Goal: Task Accomplishment & Management: Manage account settings

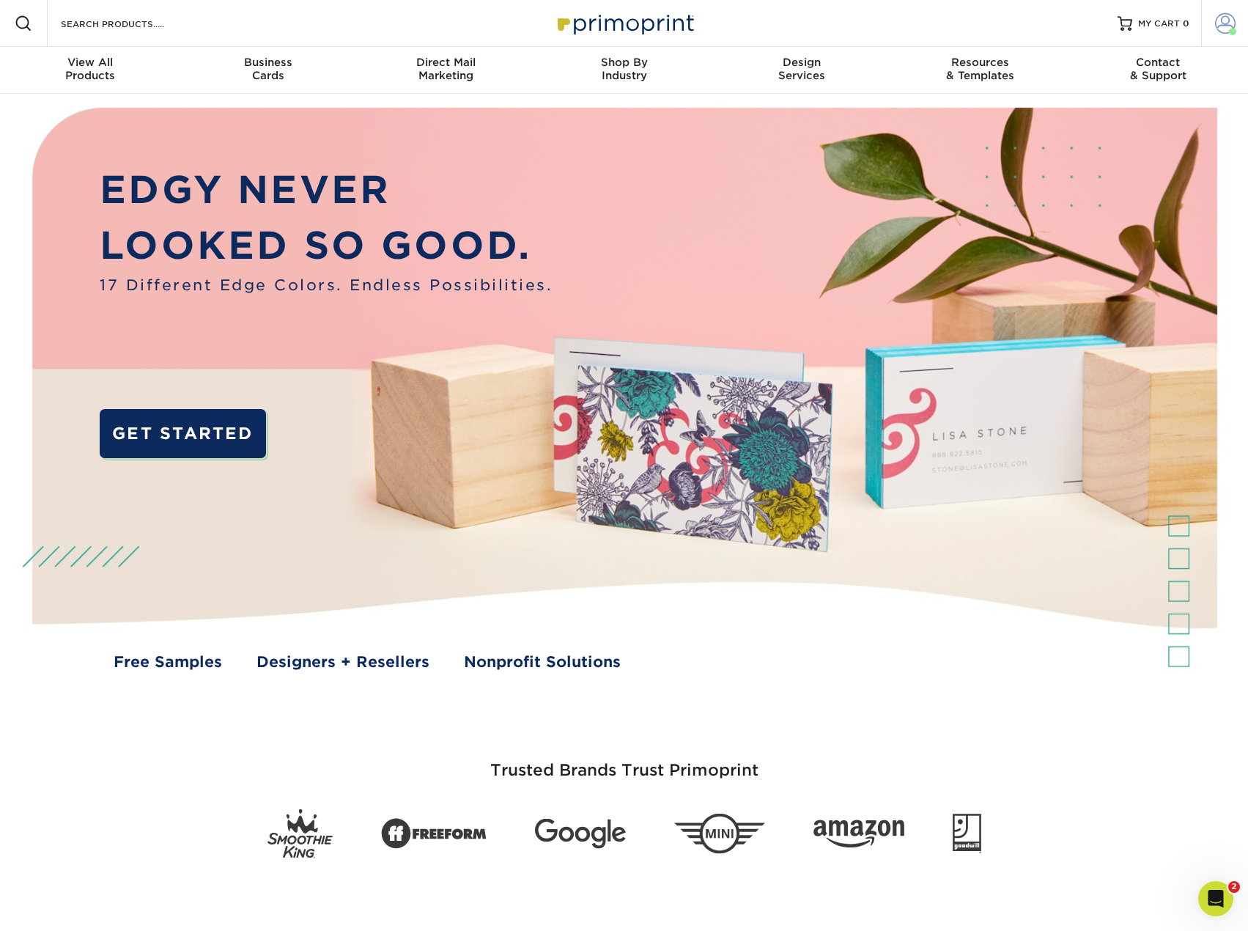
click at [1222, 12] on link "Account" at bounding box center [1224, 23] width 47 height 47
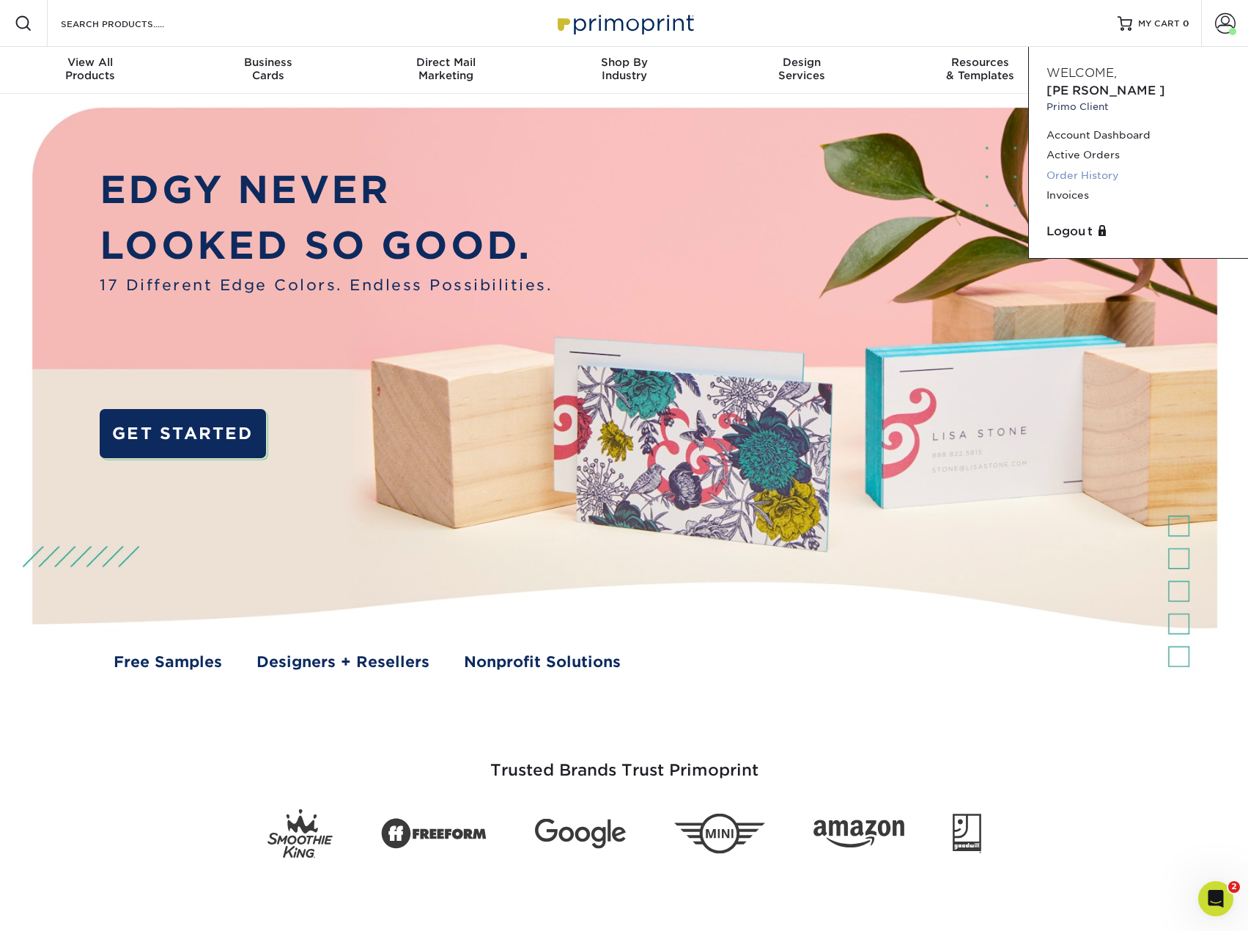
click at [1069, 166] on link "Order History" at bounding box center [1138, 176] width 184 height 20
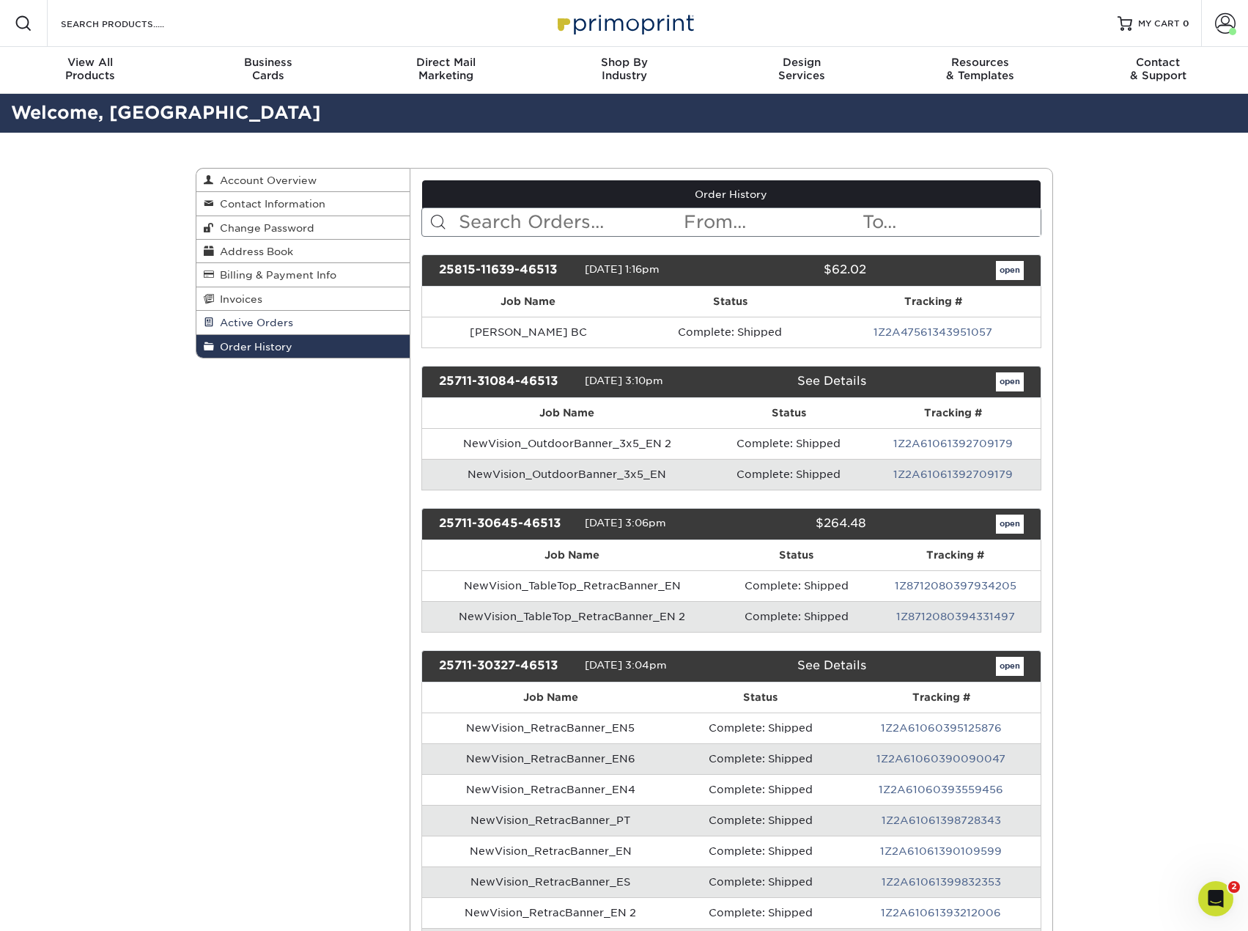
click at [275, 322] on span "Active Orders" at bounding box center [253, 323] width 79 height 12
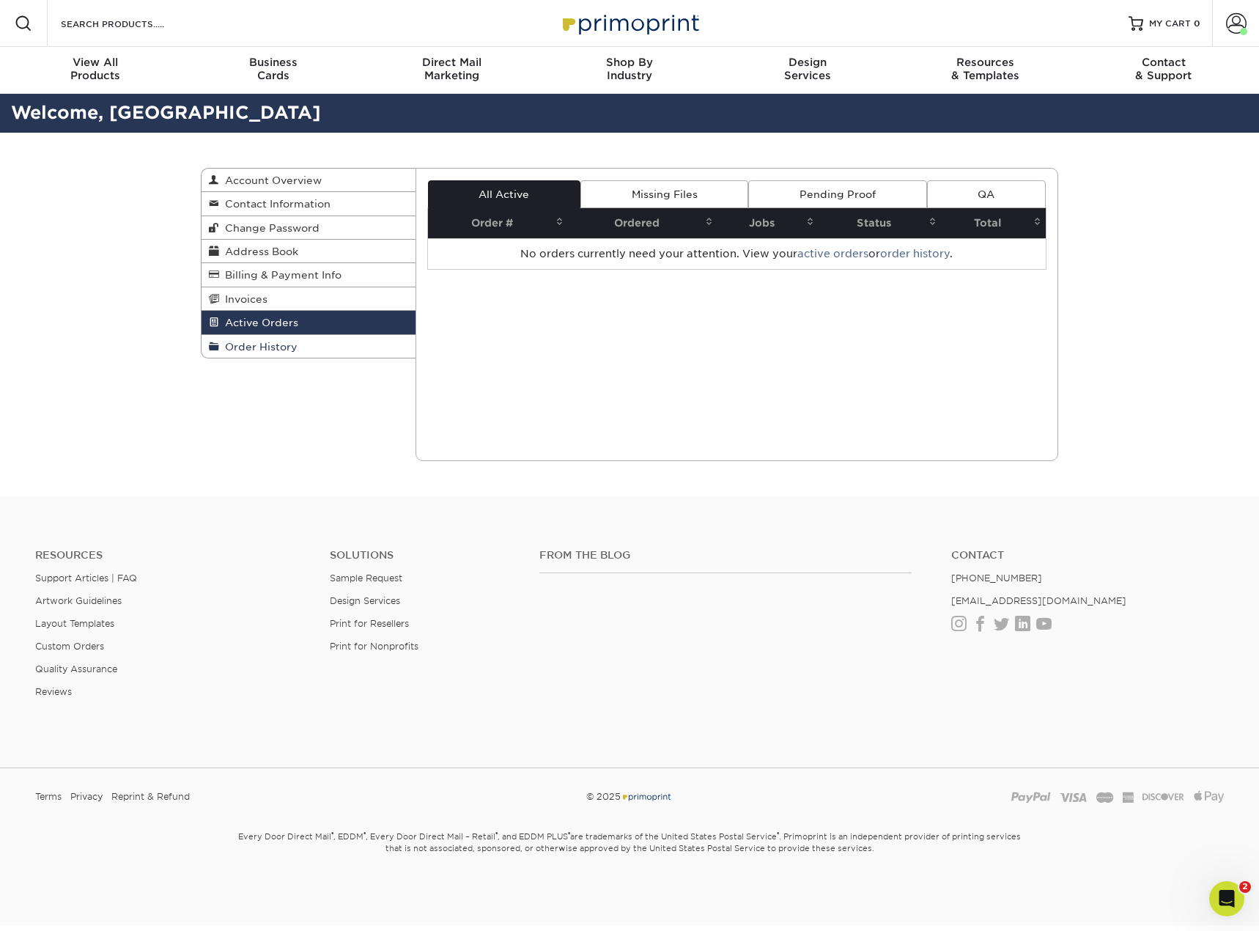
click at [273, 343] on span "Order History" at bounding box center [258, 347] width 78 height 12
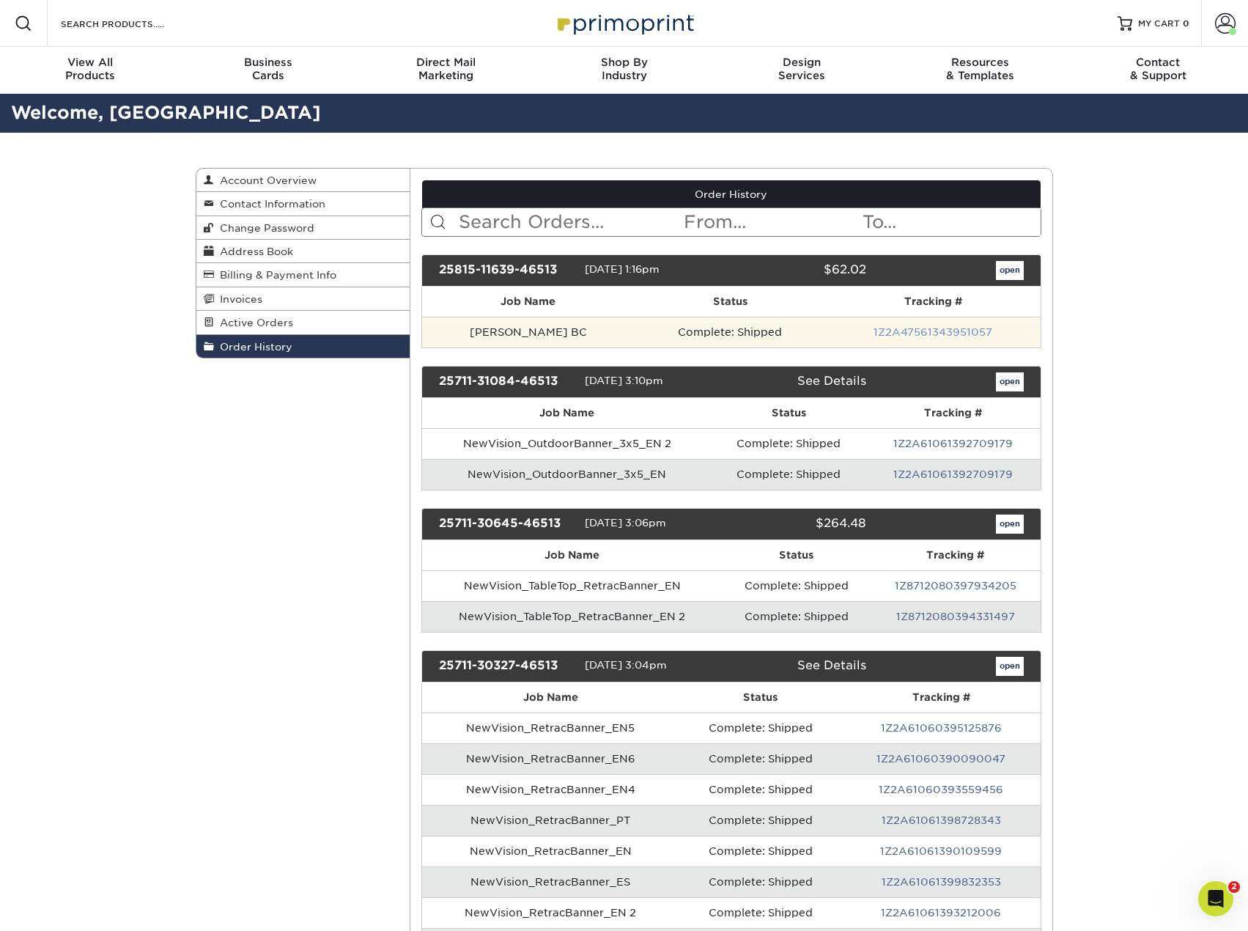
click at [949, 330] on link "1Z2A47561343951057" at bounding box center [932, 332] width 119 height 12
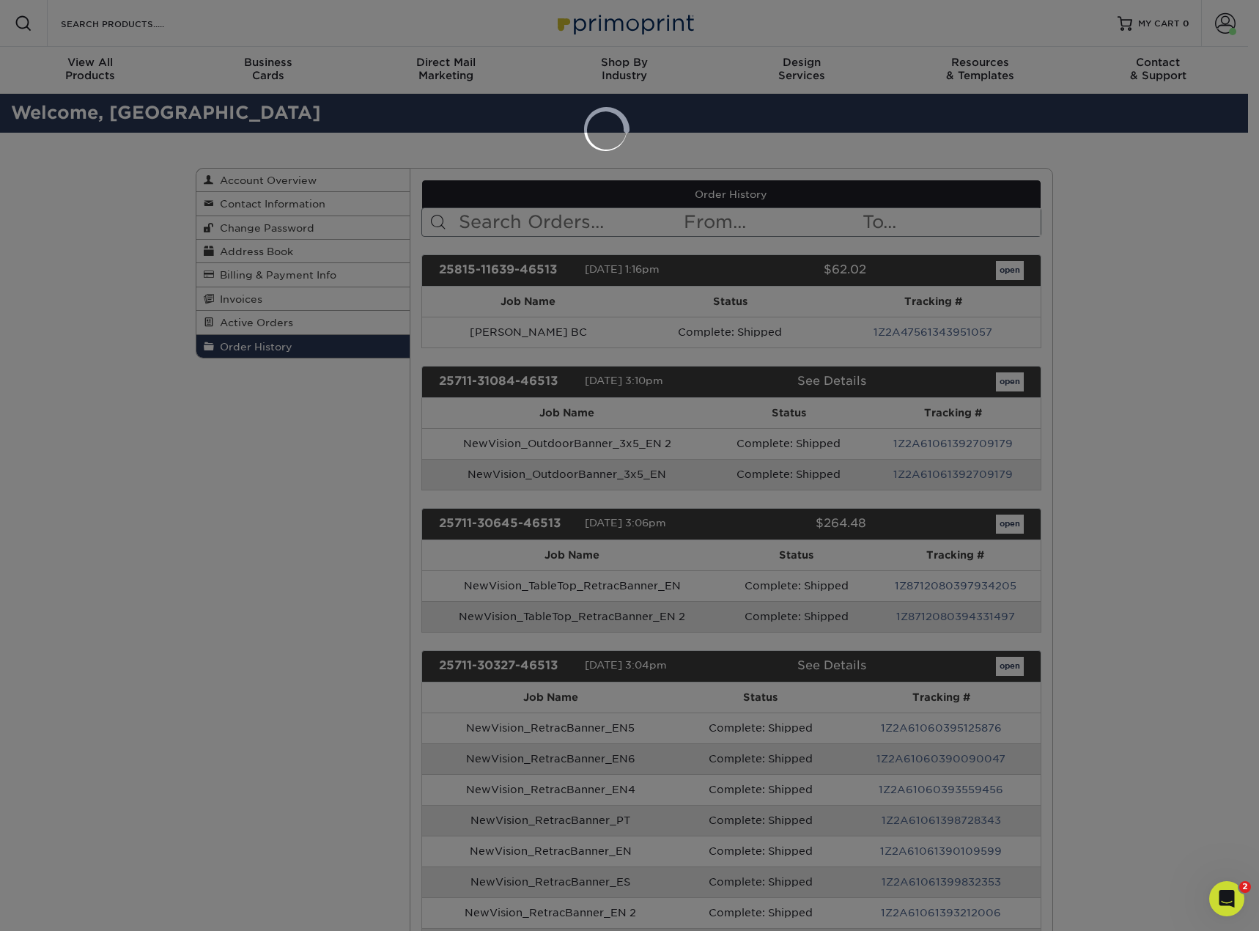
drag, startPoint x: 1090, startPoint y: 398, endPoint x: 969, endPoint y: 355, distance: 128.8
click at [1093, 393] on div at bounding box center [629, 465] width 1259 height 931
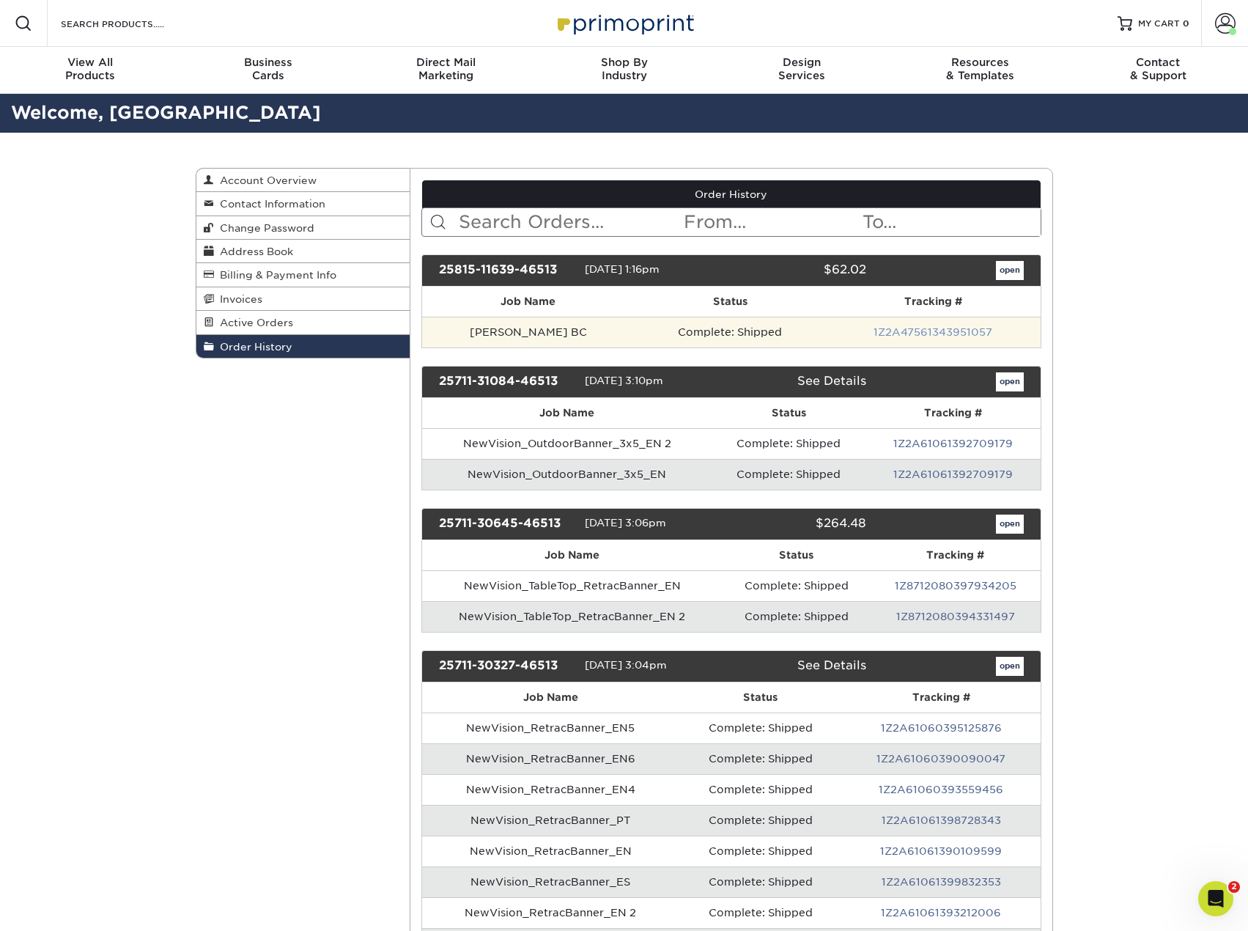
click at [947, 336] on link "1Z2A47561343951057" at bounding box center [932, 332] width 119 height 12
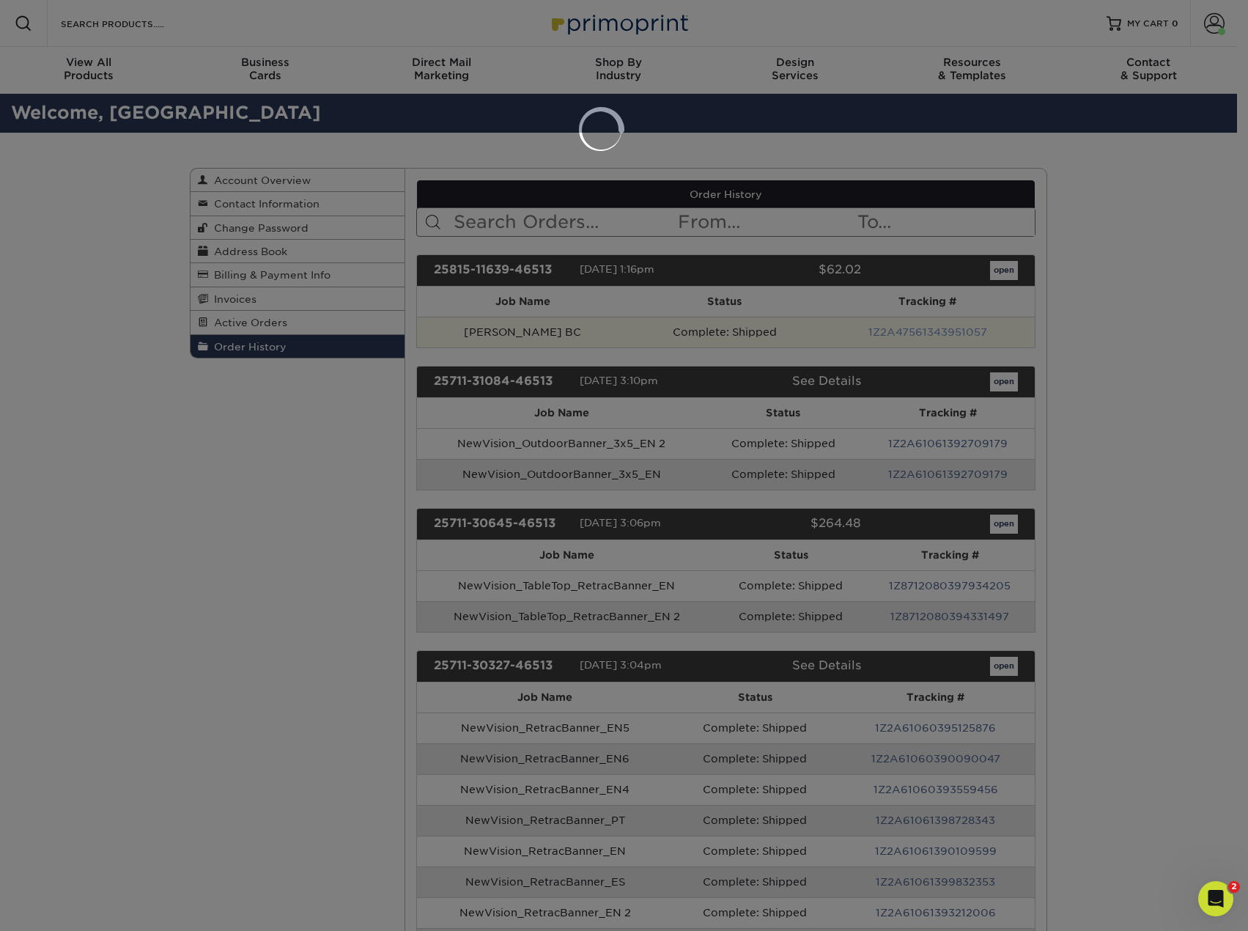
click at [947, 336] on div at bounding box center [624, 465] width 1248 height 931
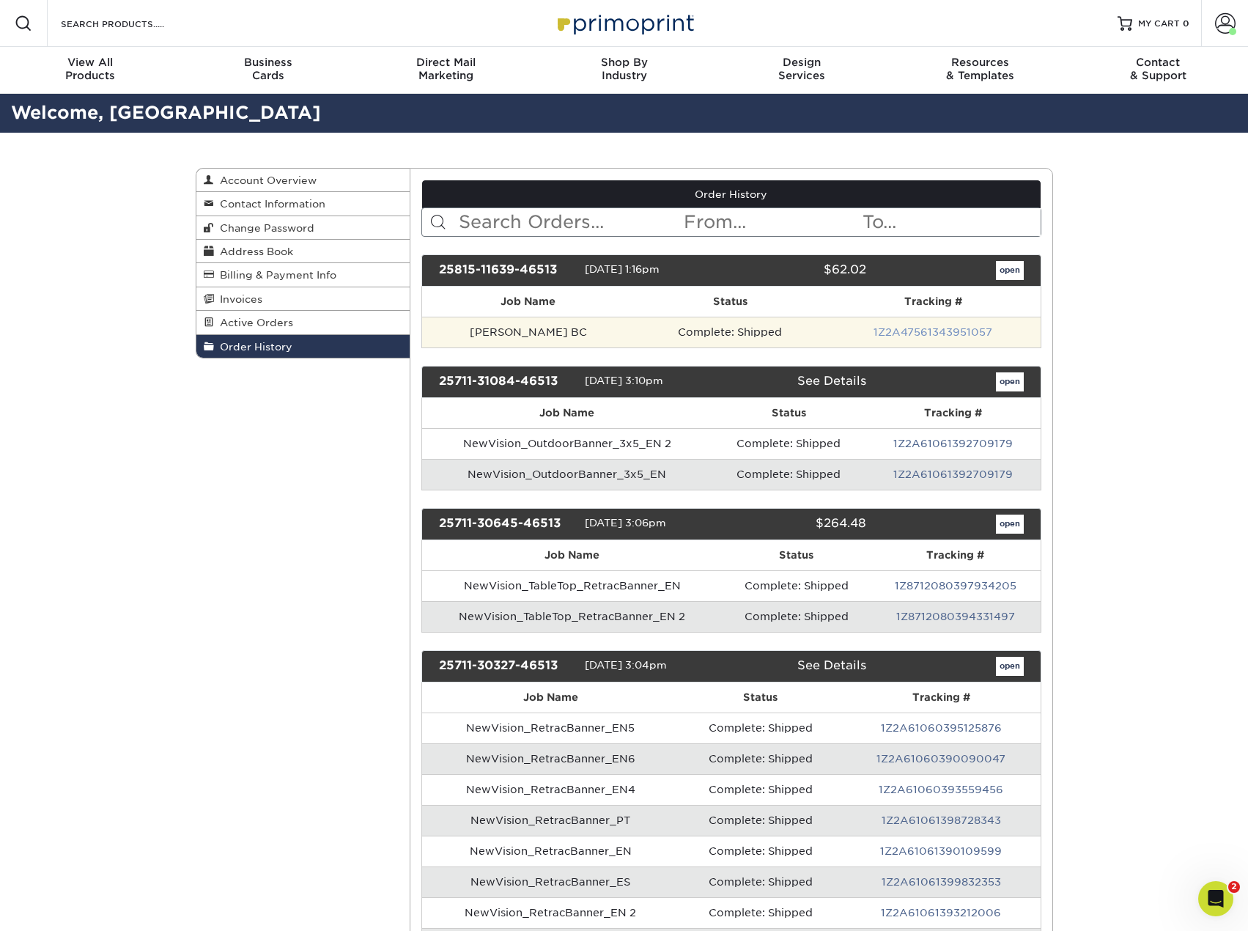
click at [944, 330] on link "1Z2A47561343951057" at bounding box center [932, 332] width 119 height 12
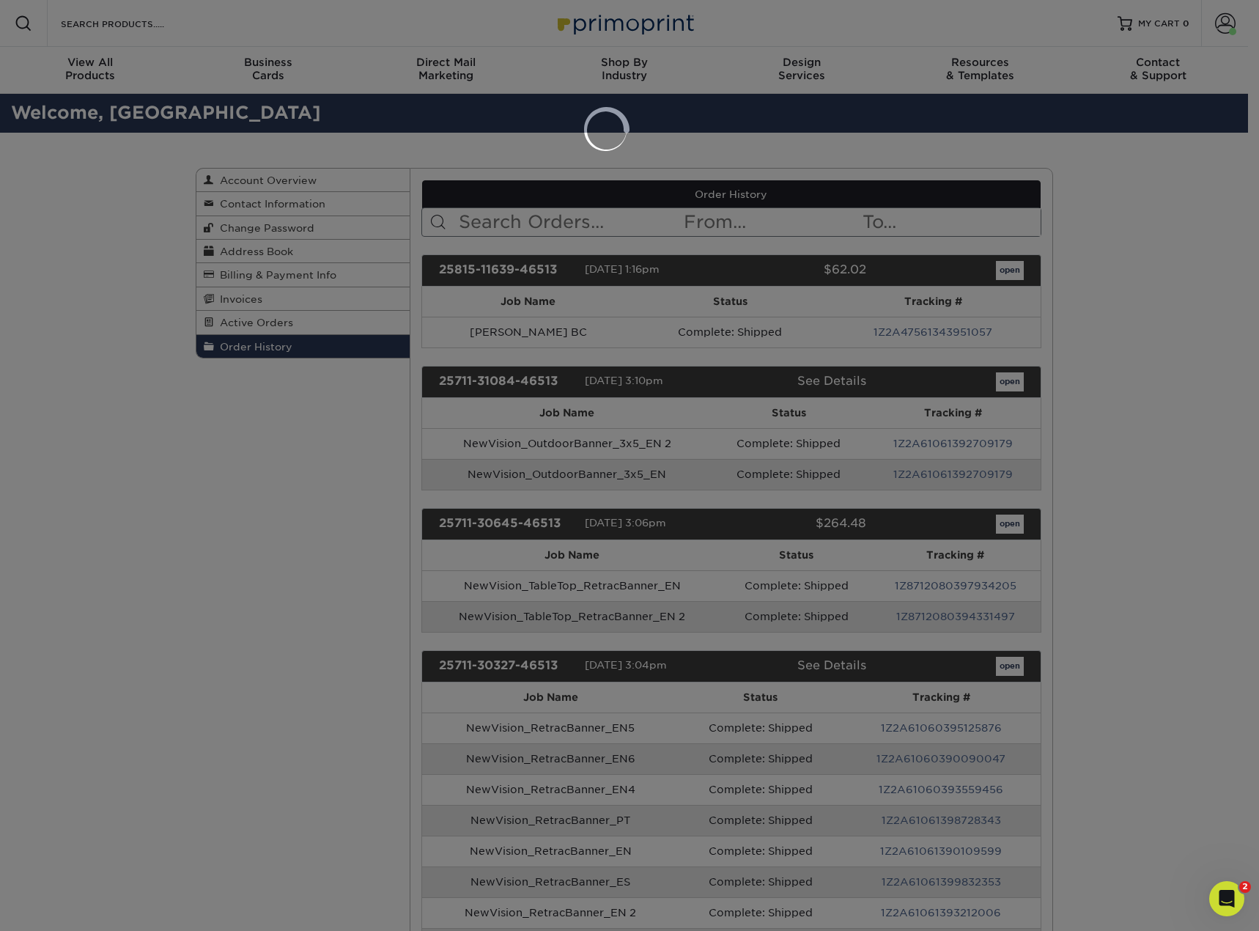
click at [803, 325] on div at bounding box center [629, 465] width 1259 height 931
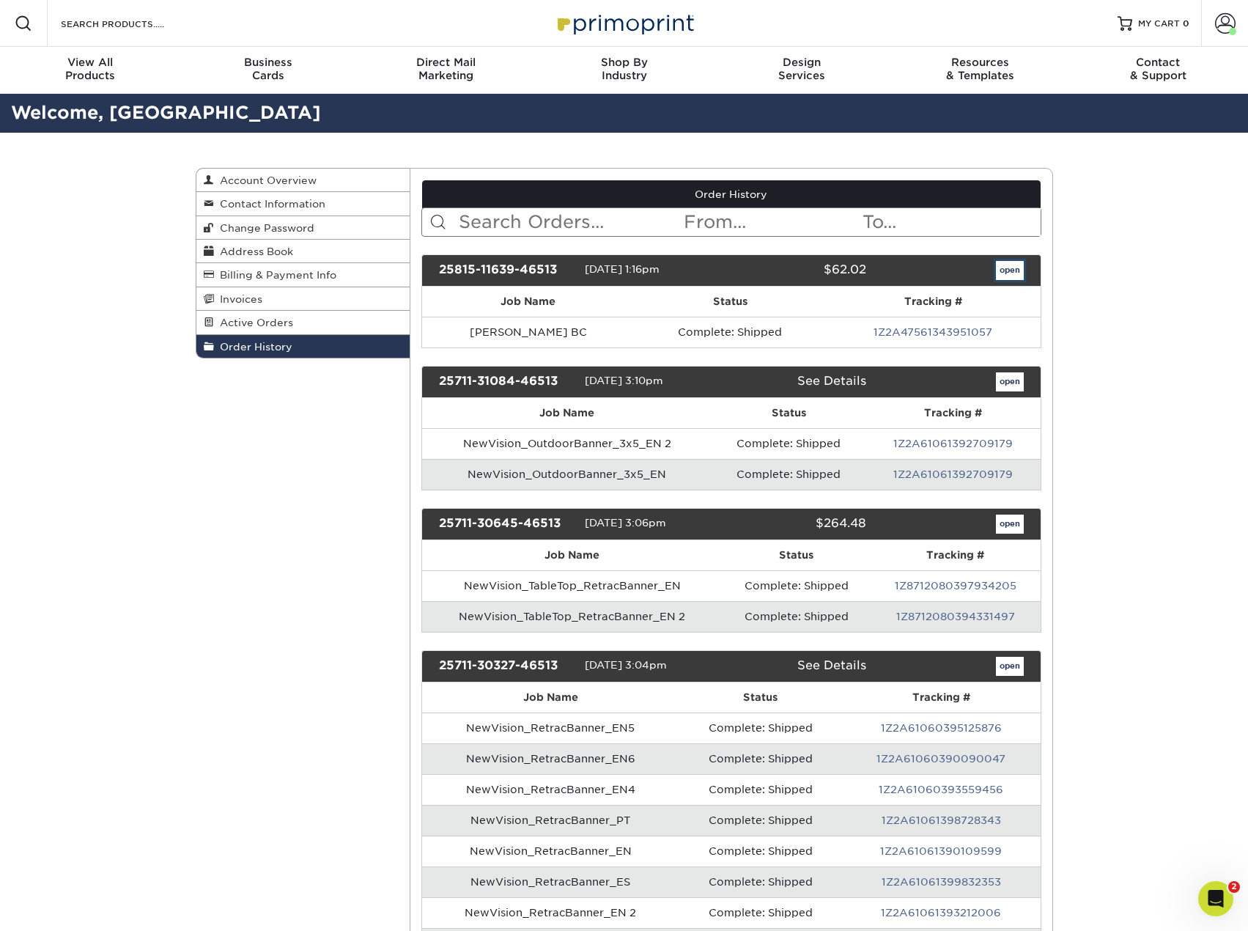
click at [1007, 268] on link "open" at bounding box center [1010, 270] width 28 height 19
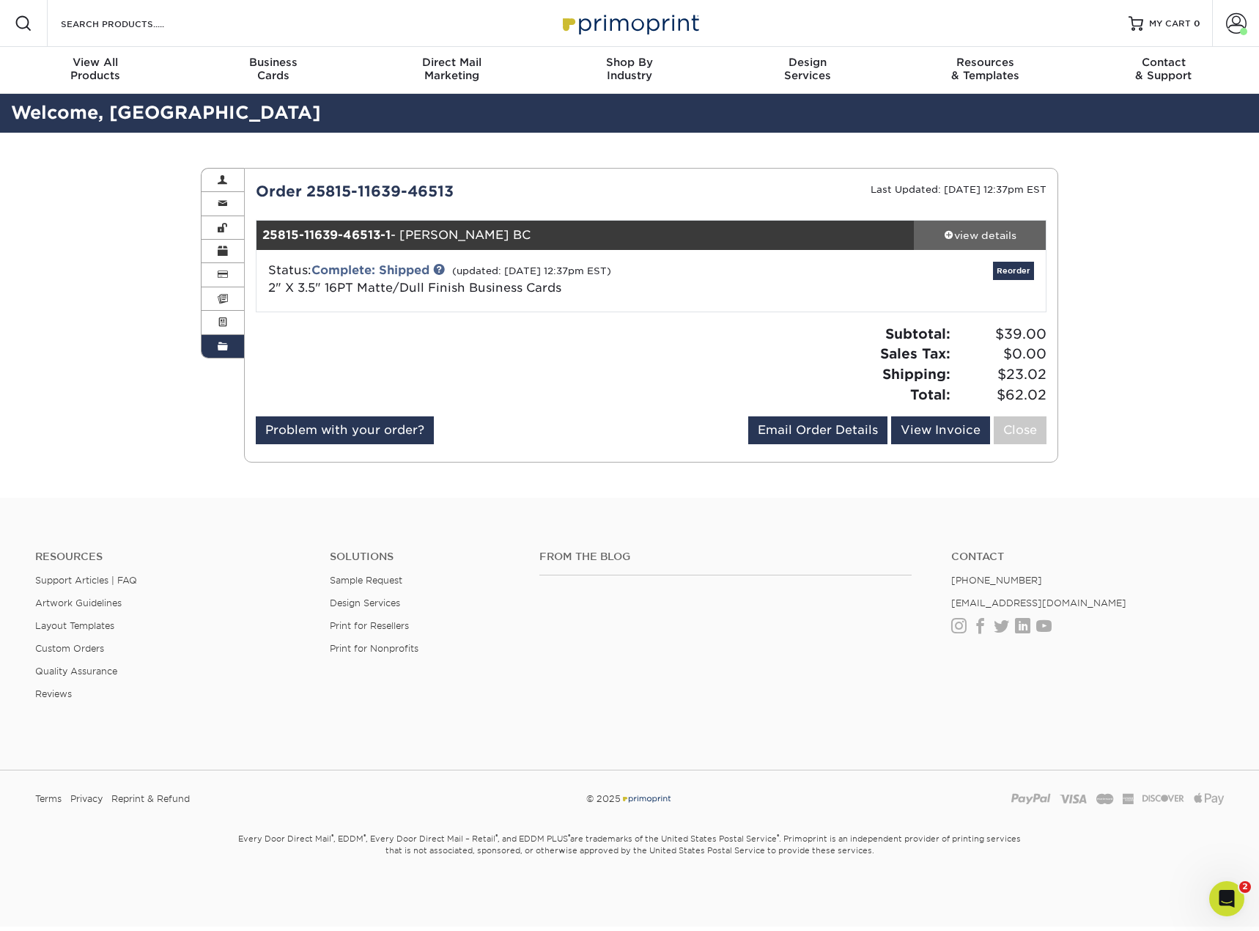
click at [980, 238] on div "view details" at bounding box center [980, 235] width 132 height 15
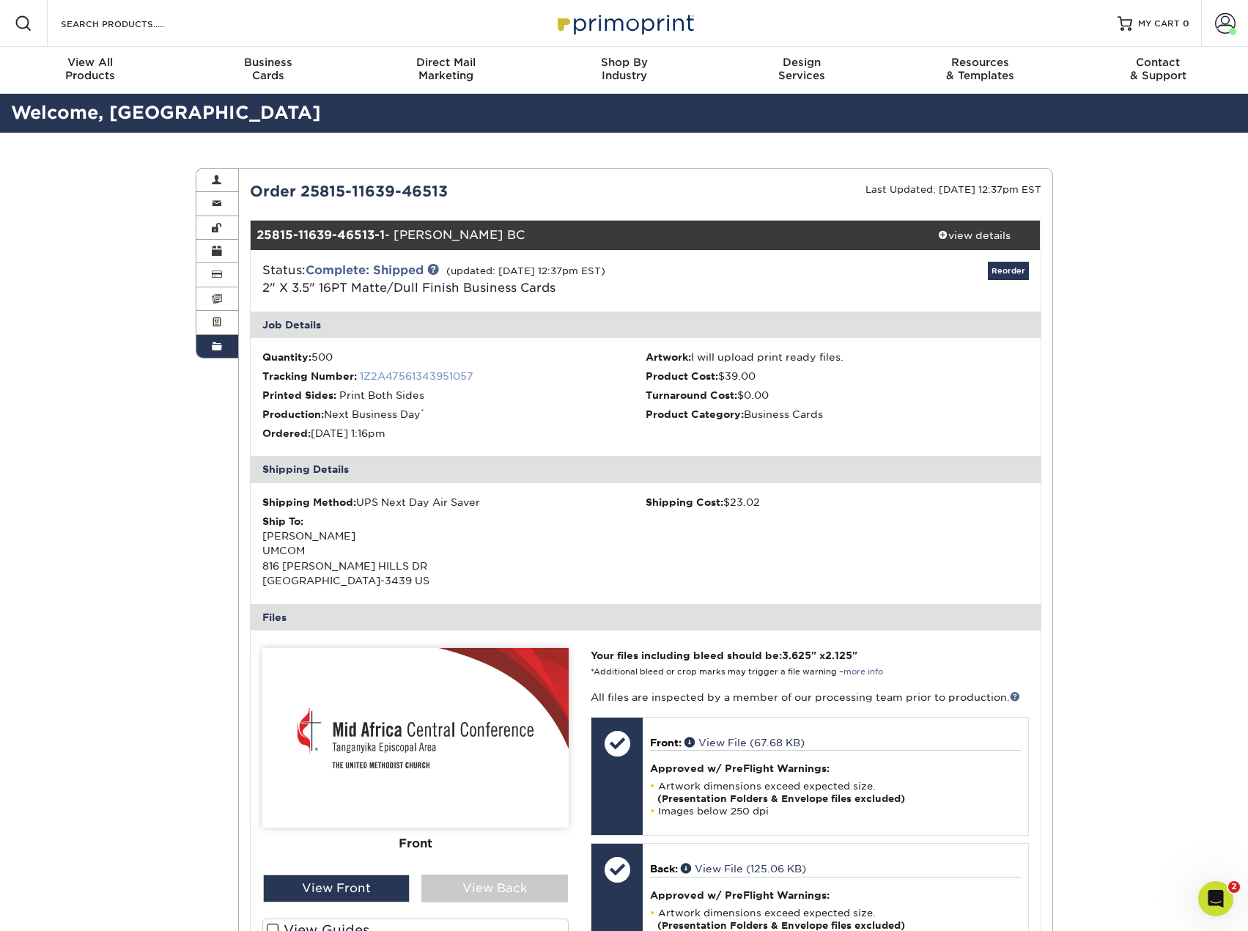
click at [445, 380] on link "1Z2A47561343951057" at bounding box center [417, 376] width 114 height 12
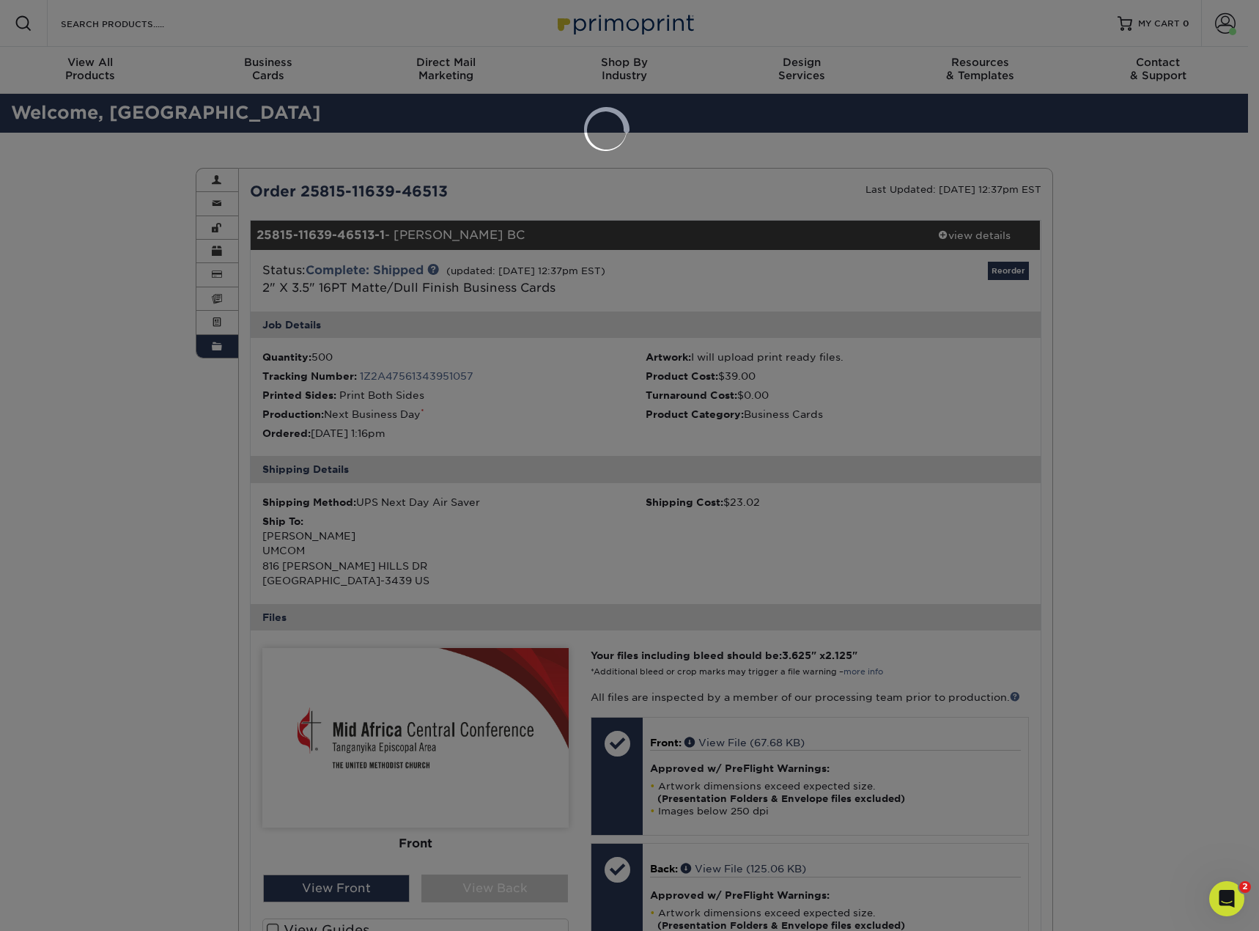
click at [1122, 300] on div at bounding box center [629, 465] width 1259 height 931
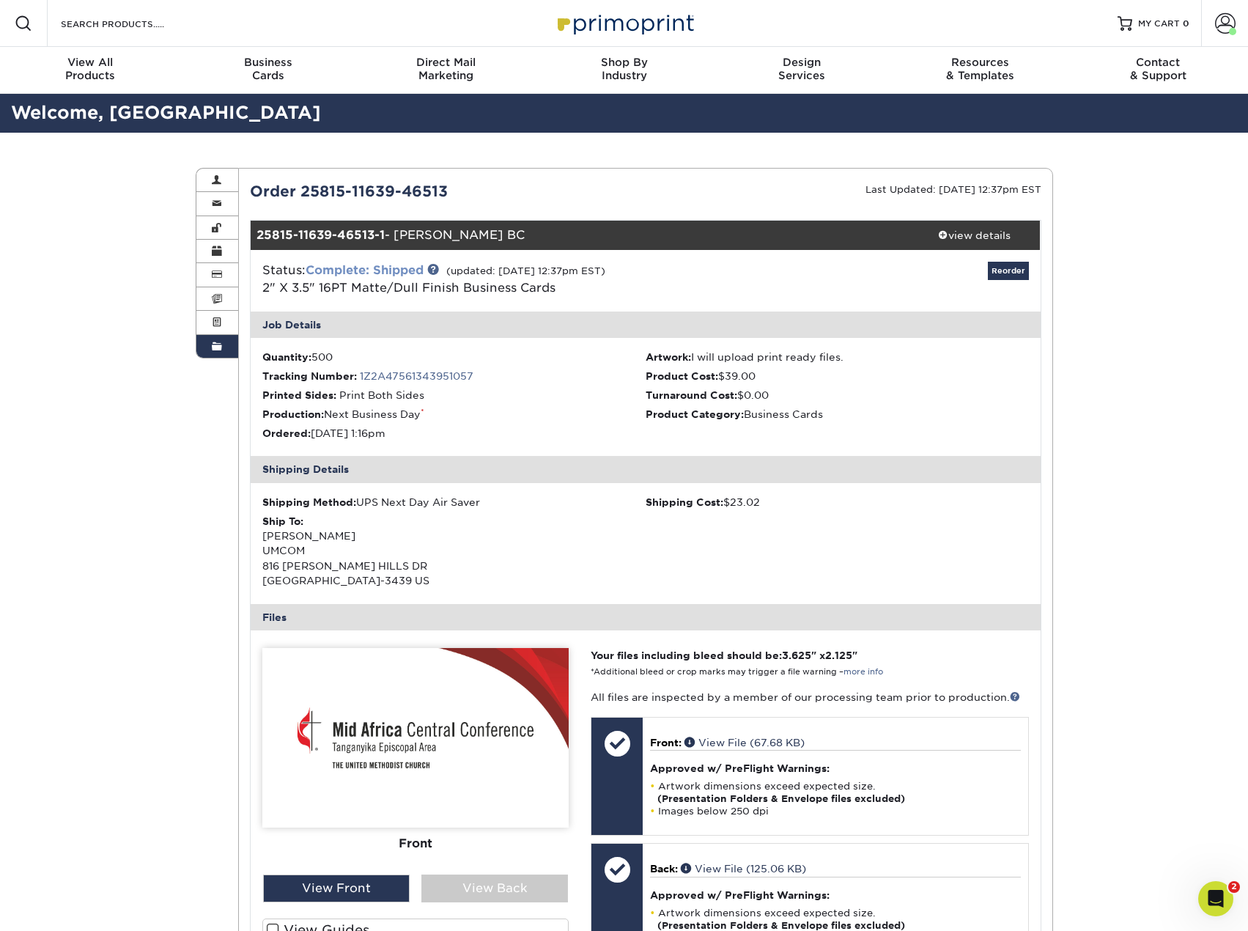
click at [384, 269] on link "Complete: Shipped" at bounding box center [365, 270] width 118 height 14
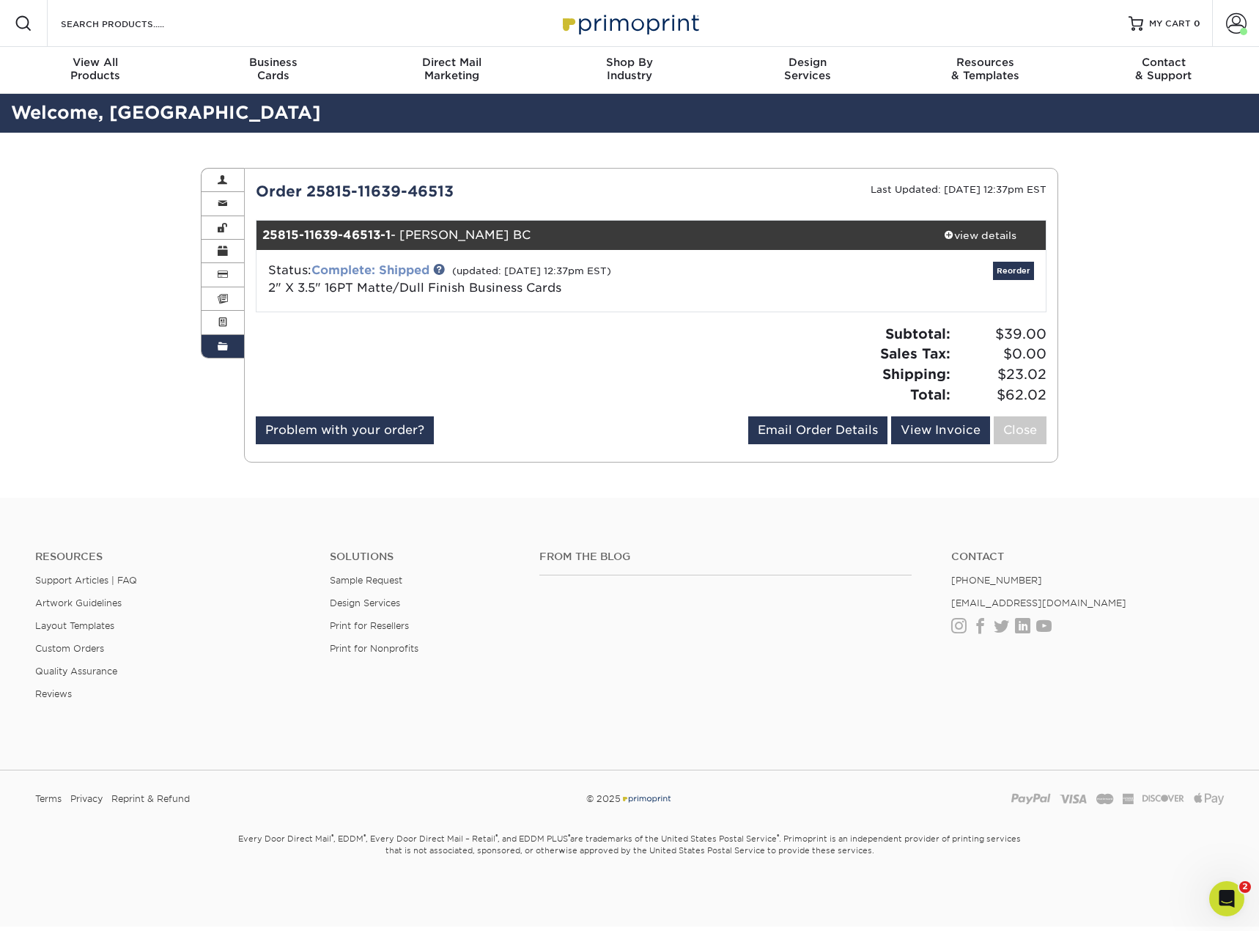
click at [384, 269] on link "Complete: Shipped" at bounding box center [370, 270] width 118 height 14
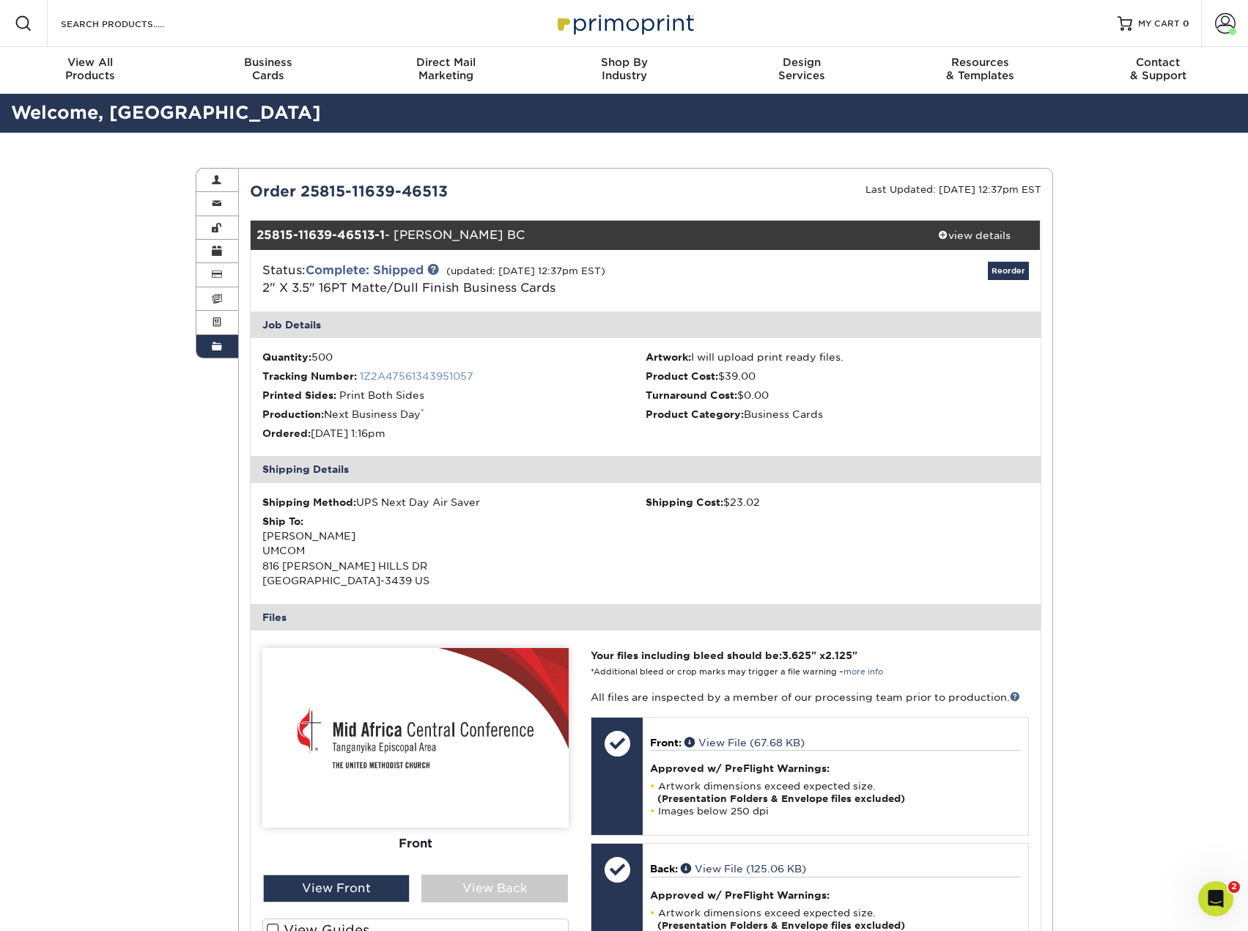
click at [418, 374] on link "1Z2A47561343951057" at bounding box center [417, 376] width 114 height 12
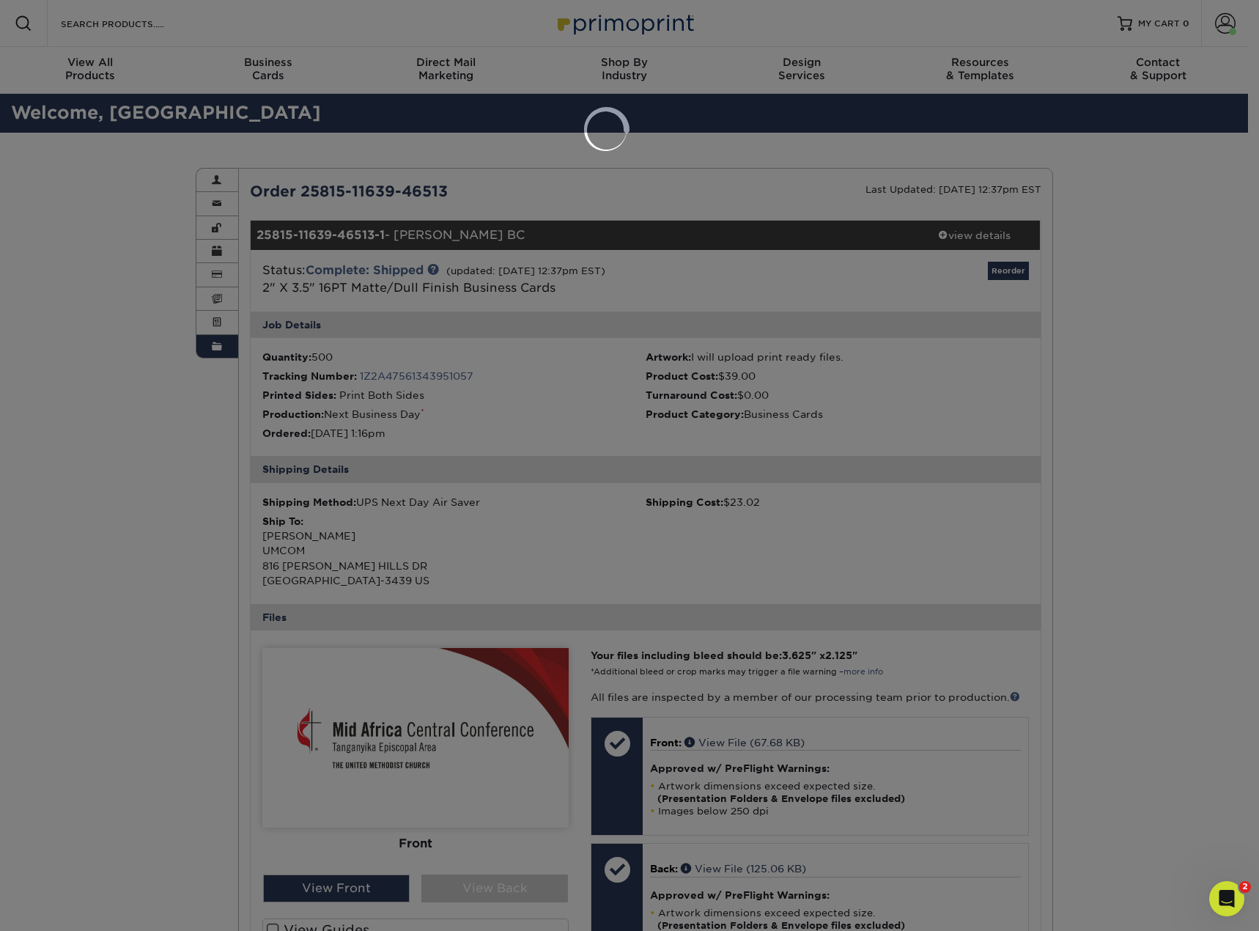
click at [887, 515] on div at bounding box center [629, 465] width 1259 height 931
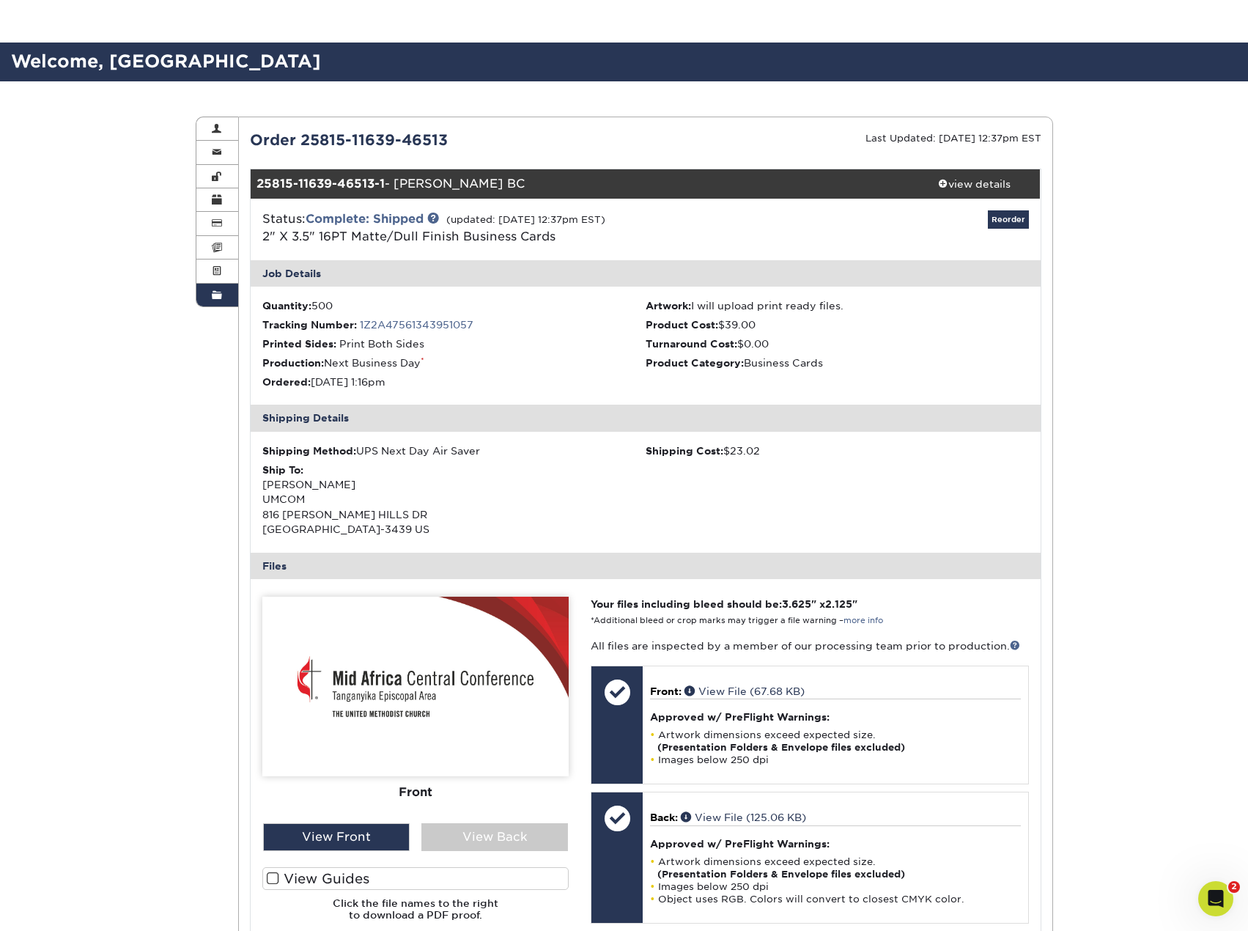
scroll to position [147, 0]
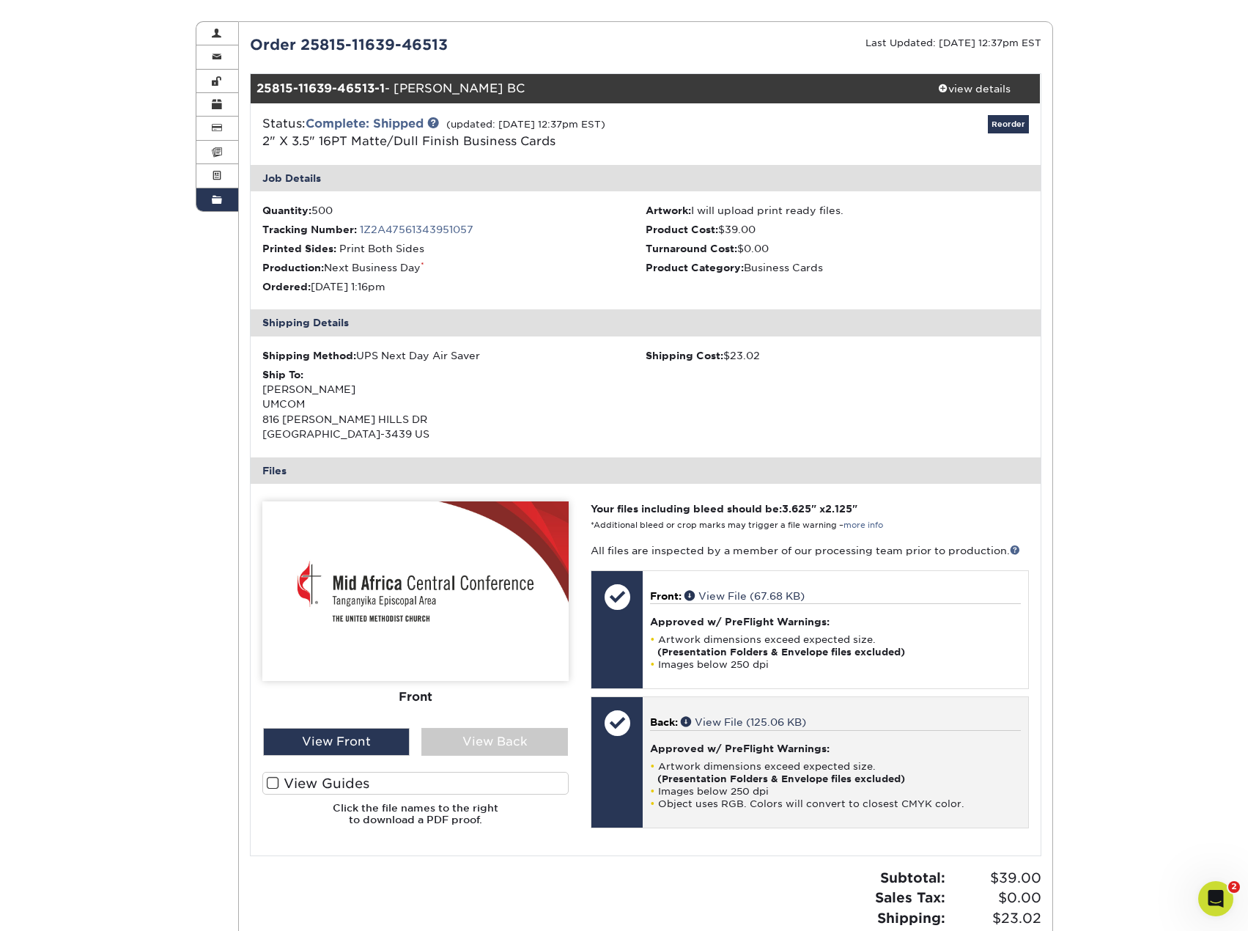
click at [769, 764] on li "Artwork dimensions exceed expected size. (Presentation Folders & Envelope files…" at bounding box center [835, 772] width 370 height 25
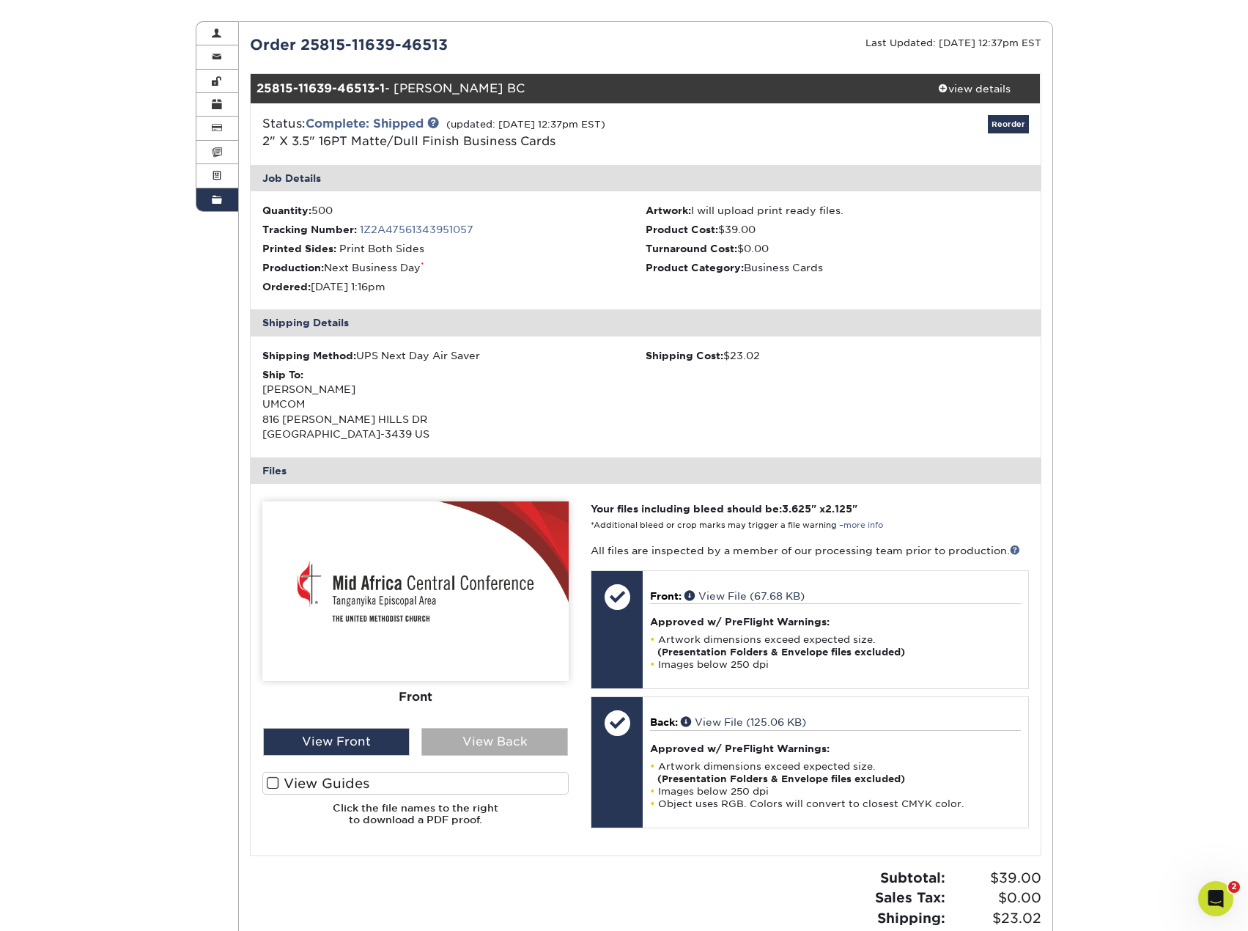
click at [553, 735] on div "View Back" at bounding box center [494, 742] width 147 height 28
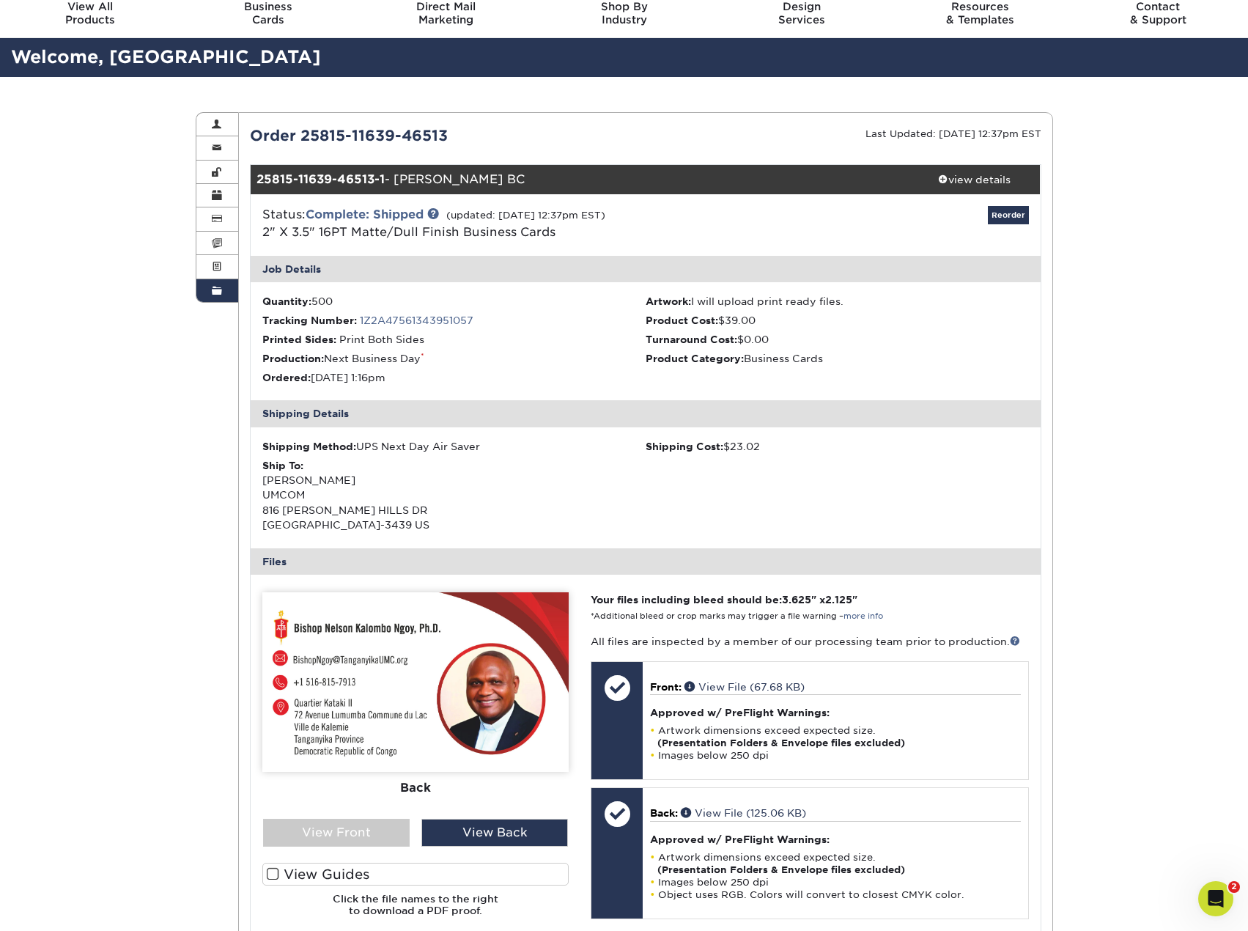
scroll to position [0, 0]
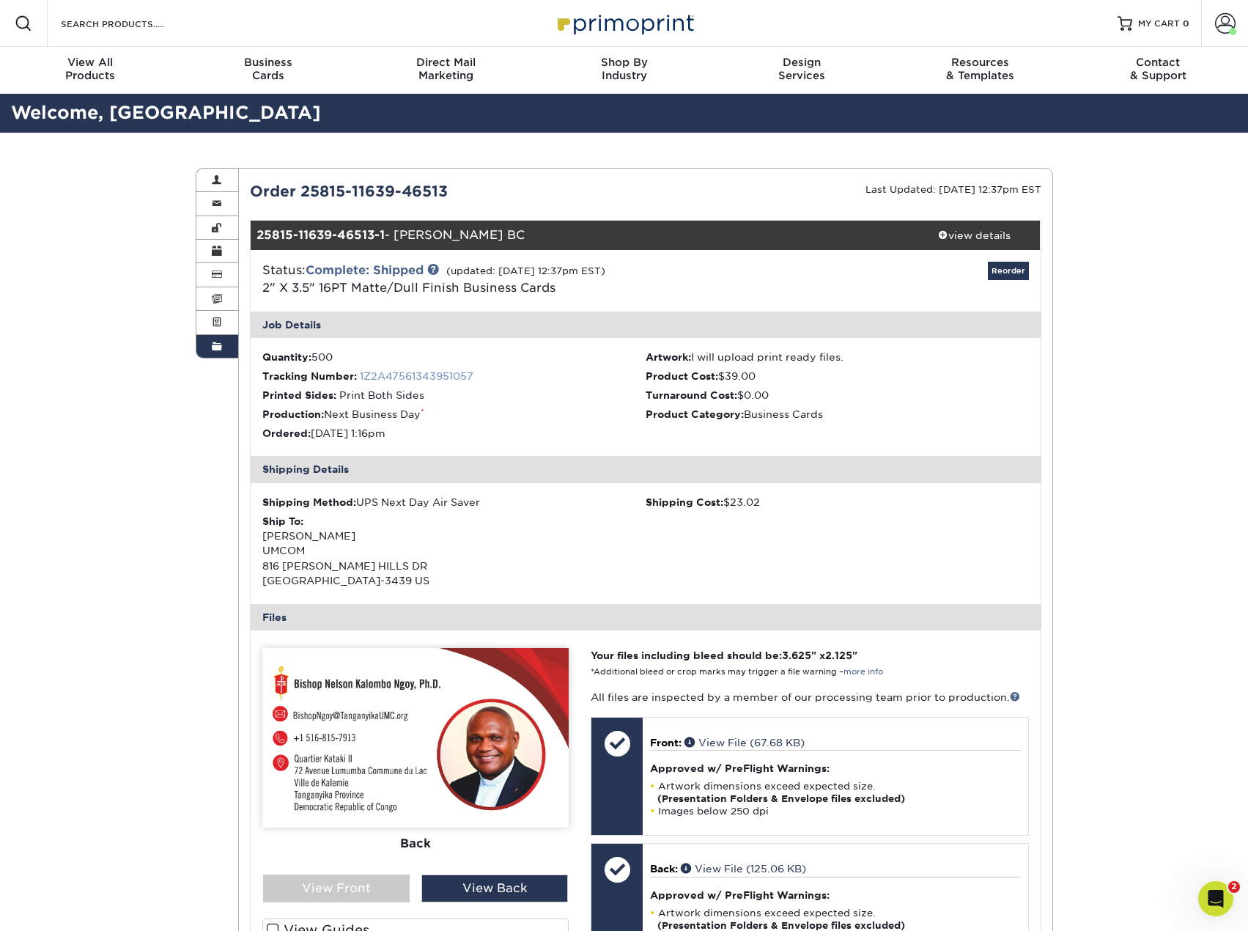
click at [443, 374] on link "1Z2A47561343951057" at bounding box center [417, 376] width 114 height 12
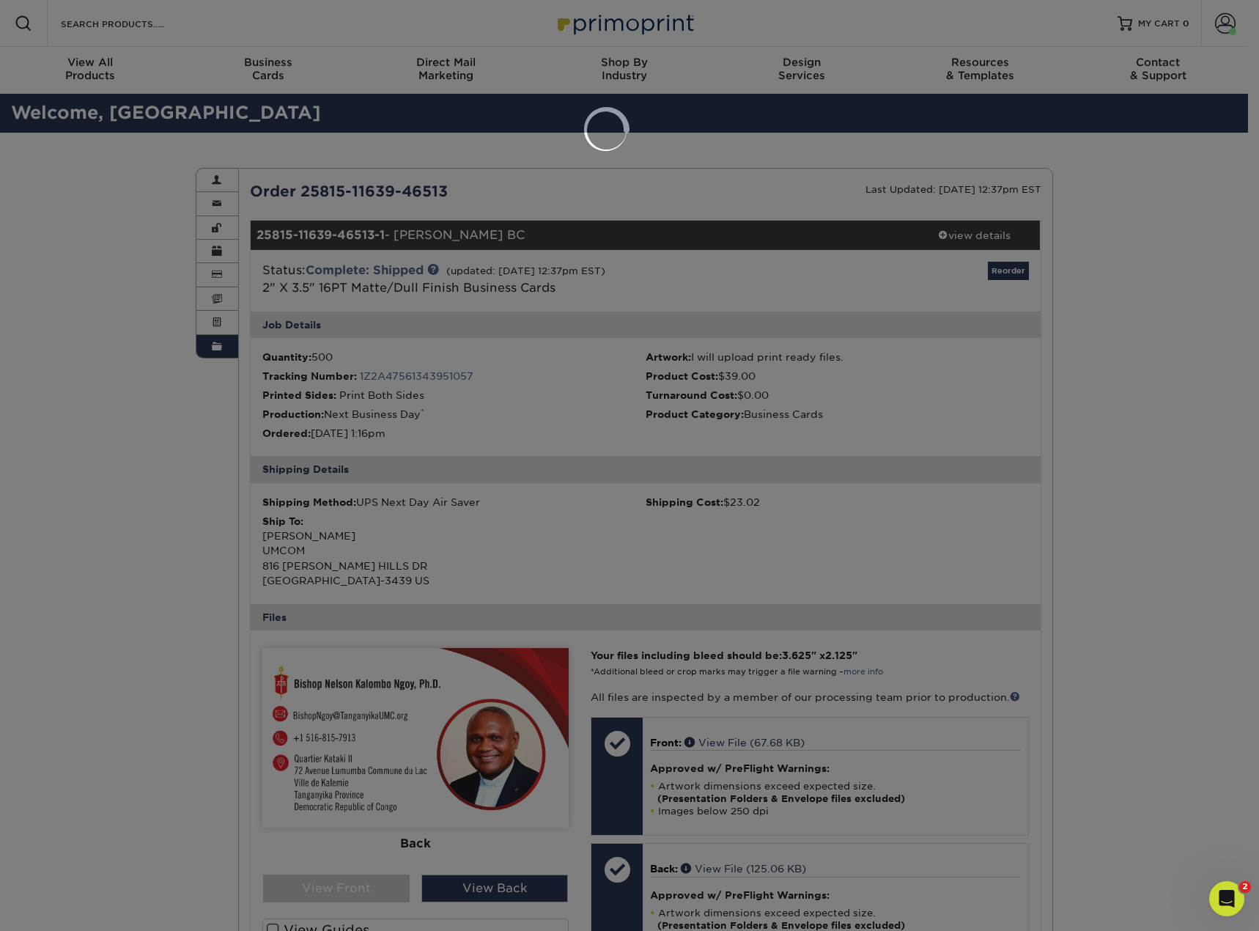
drag, startPoint x: 1123, startPoint y: 256, endPoint x: 1148, endPoint y: 164, distance: 95.1
click at [1125, 245] on div at bounding box center [629, 465] width 1259 height 931
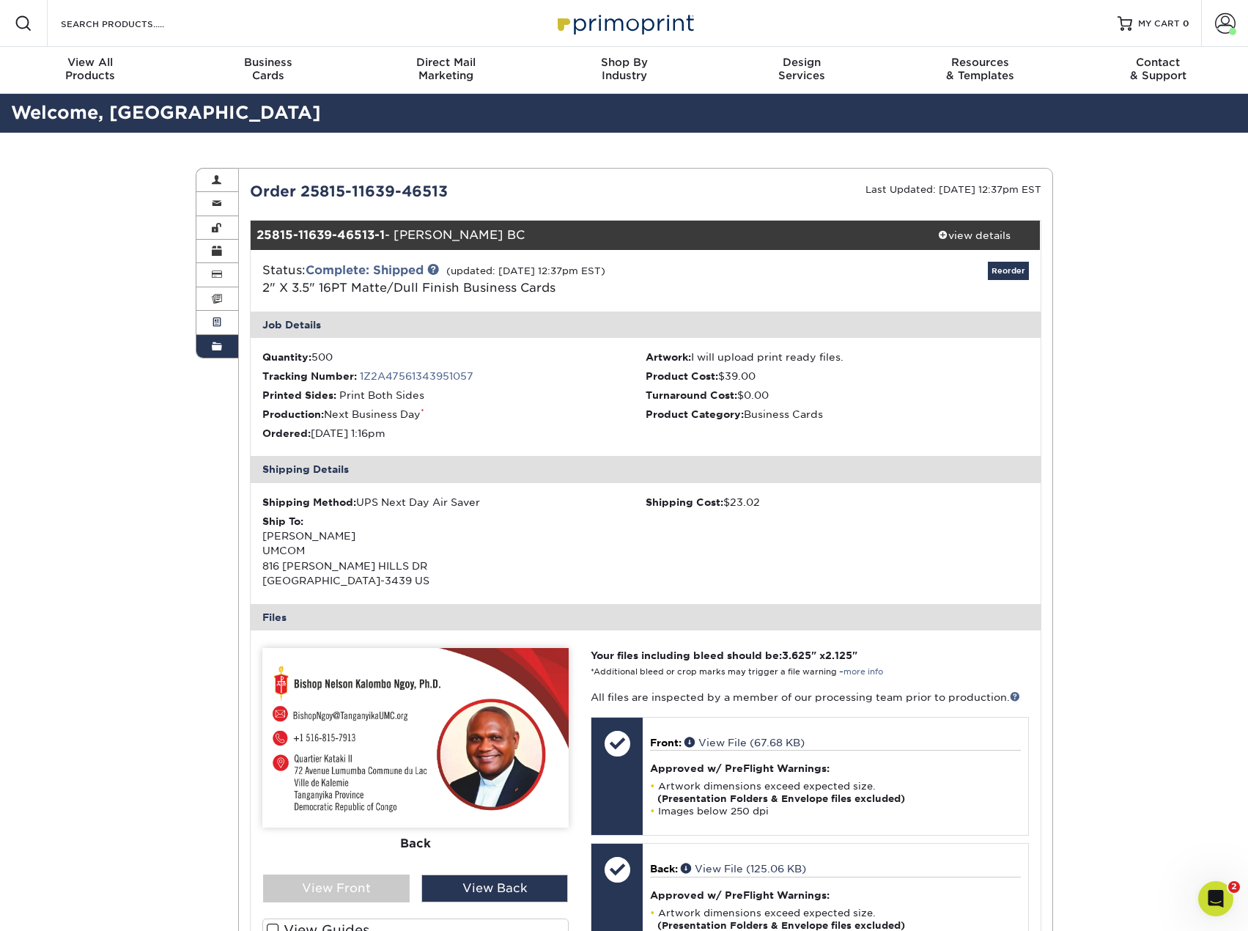
click at [215, 319] on span at bounding box center [217, 323] width 10 height 12
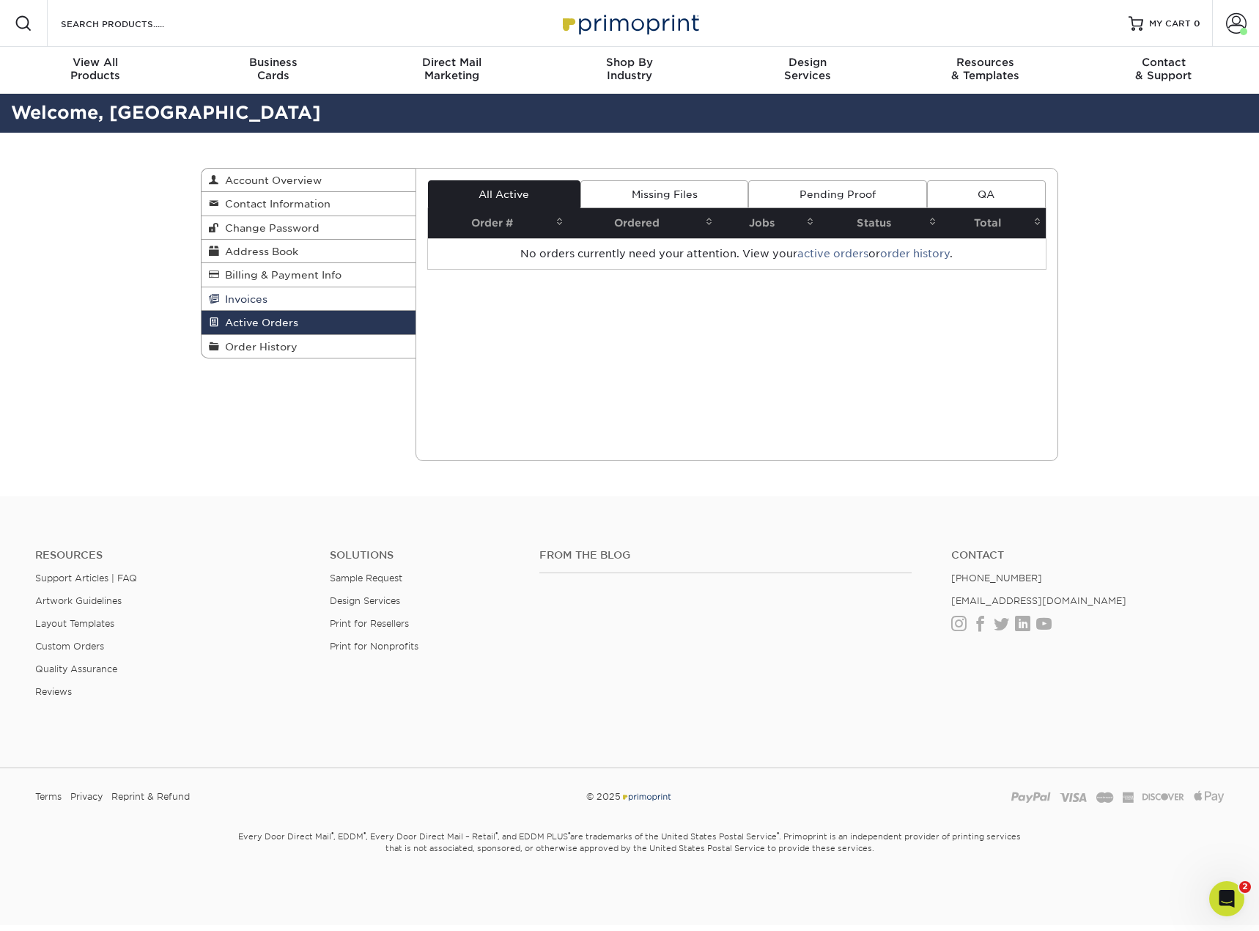
click at [254, 294] on span "Invoices" at bounding box center [243, 299] width 48 height 12
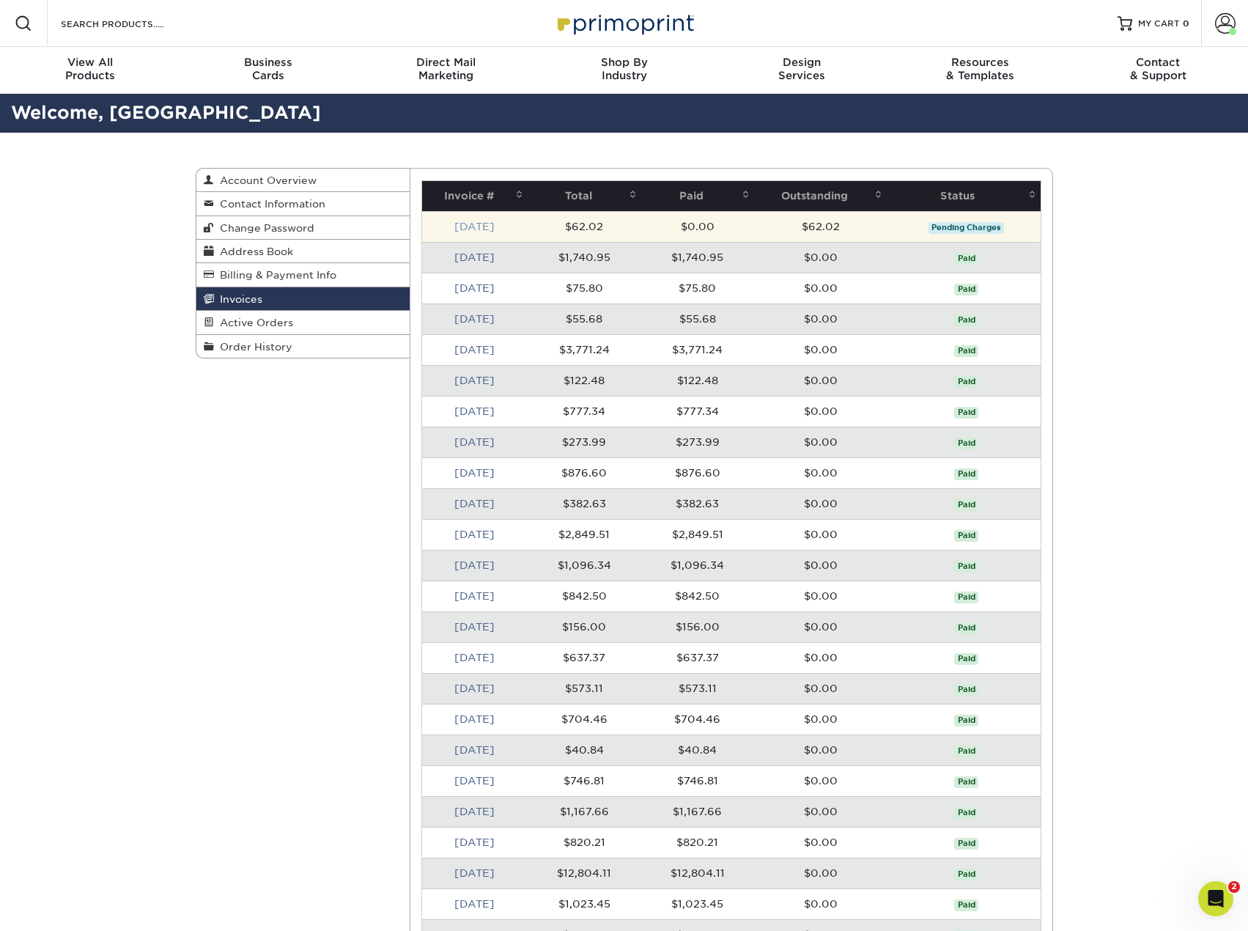
click at [470, 226] on link "[DATE]" at bounding box center [474, 227] width 40 height 12
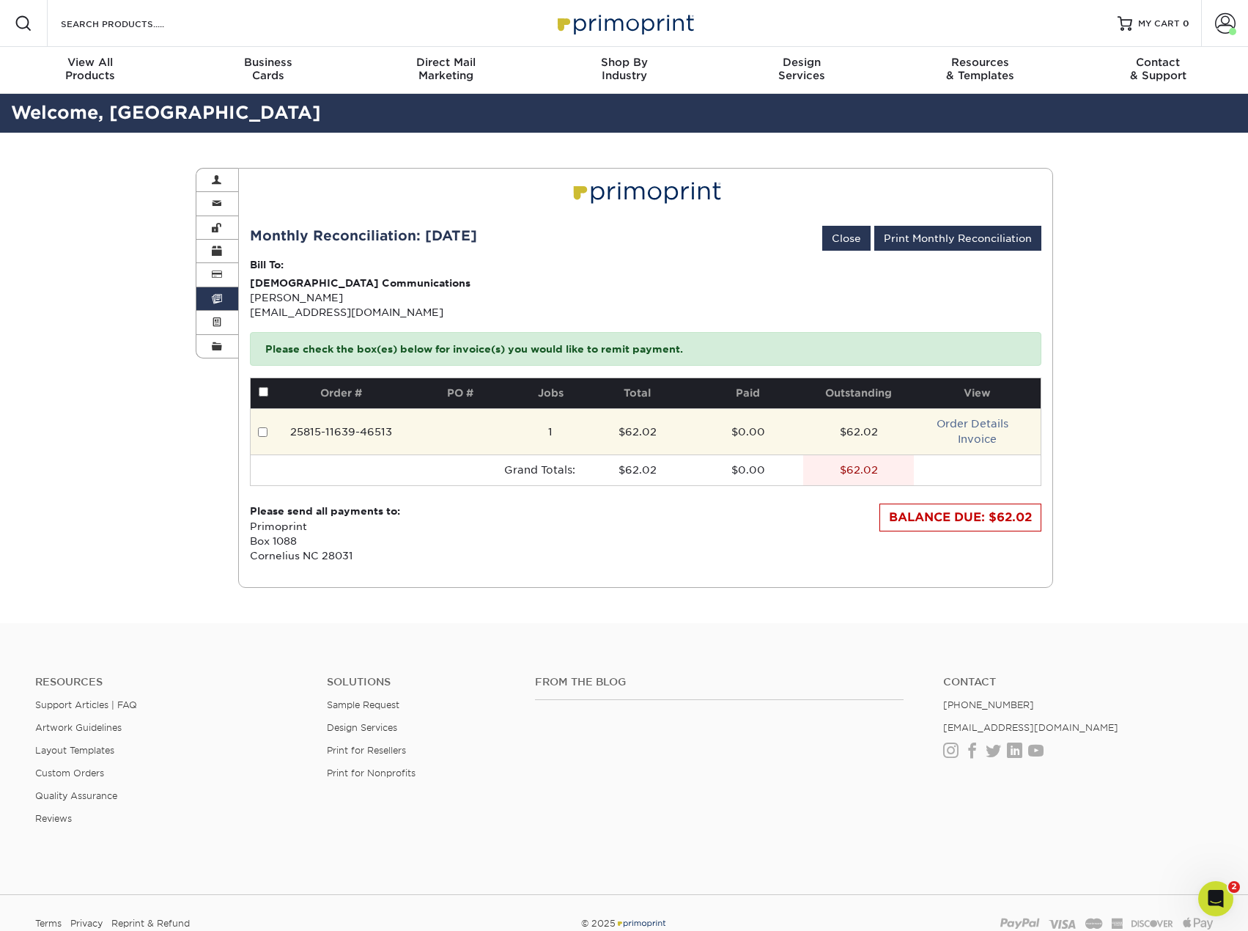
click at [354, 435] on td "25815-11639-46513" at bounding box center [341, 431] width 119 height 46
click at [975, 438] on link "Invoice" at bounding box center [977, 439] width 39 height 12
click at [972, 436] on link "Invoice" at bounding box center [977, 439] width 39 height 12
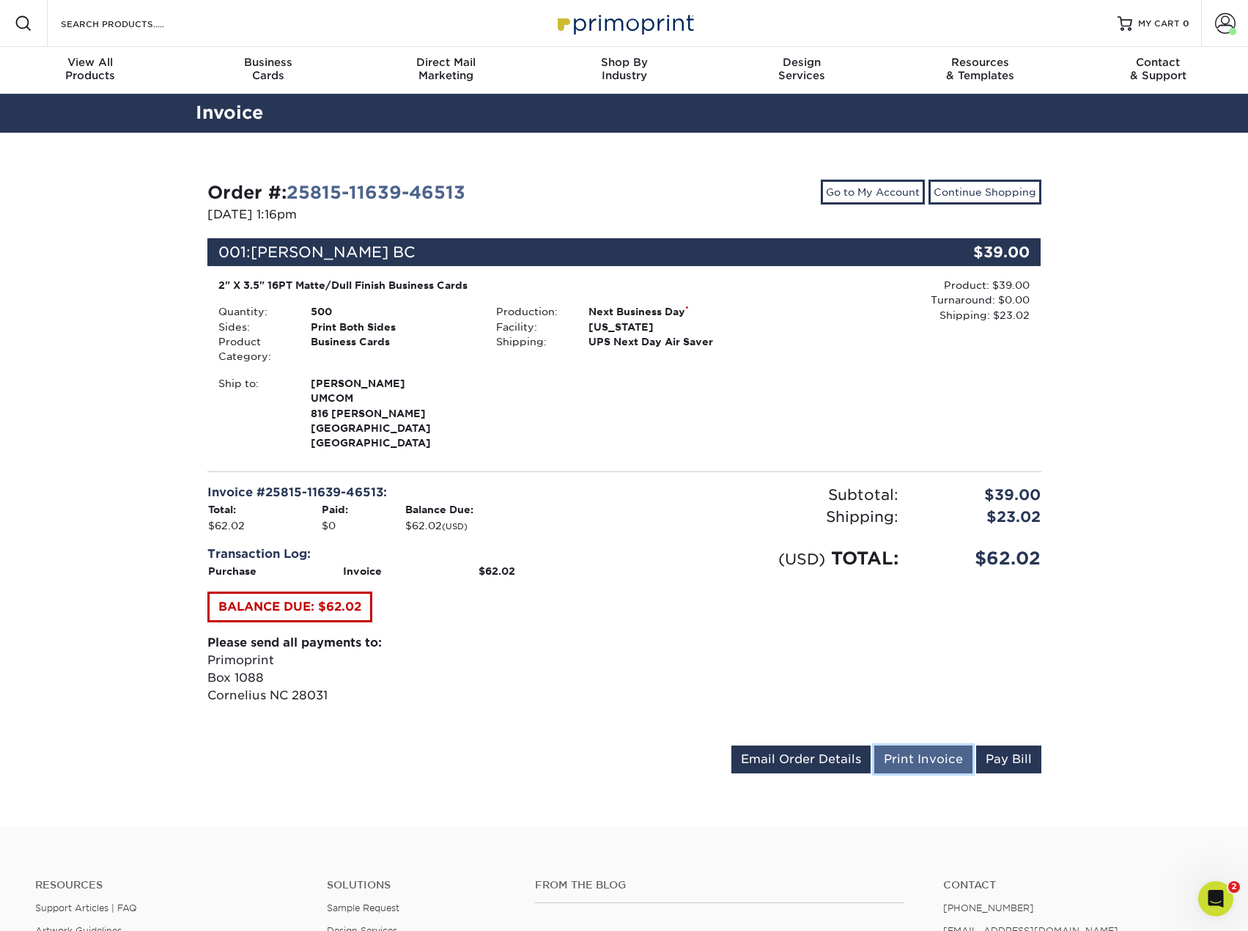
click at [934, 747] on link "Print Invoice" at bounding box center [923, 759] width 98 height 28
click at [412, 198] on link "25815-11639-46513" at bounding box center [375, 192] width 179 height 21
click at [421, 189] on link "25815-11639-46513" at bounding box center [375, 192] width 179 height 21
click at [322, 180] on div "Order #: 25815-11639-46513" at bounding box center [410, 193] width 406 height 26
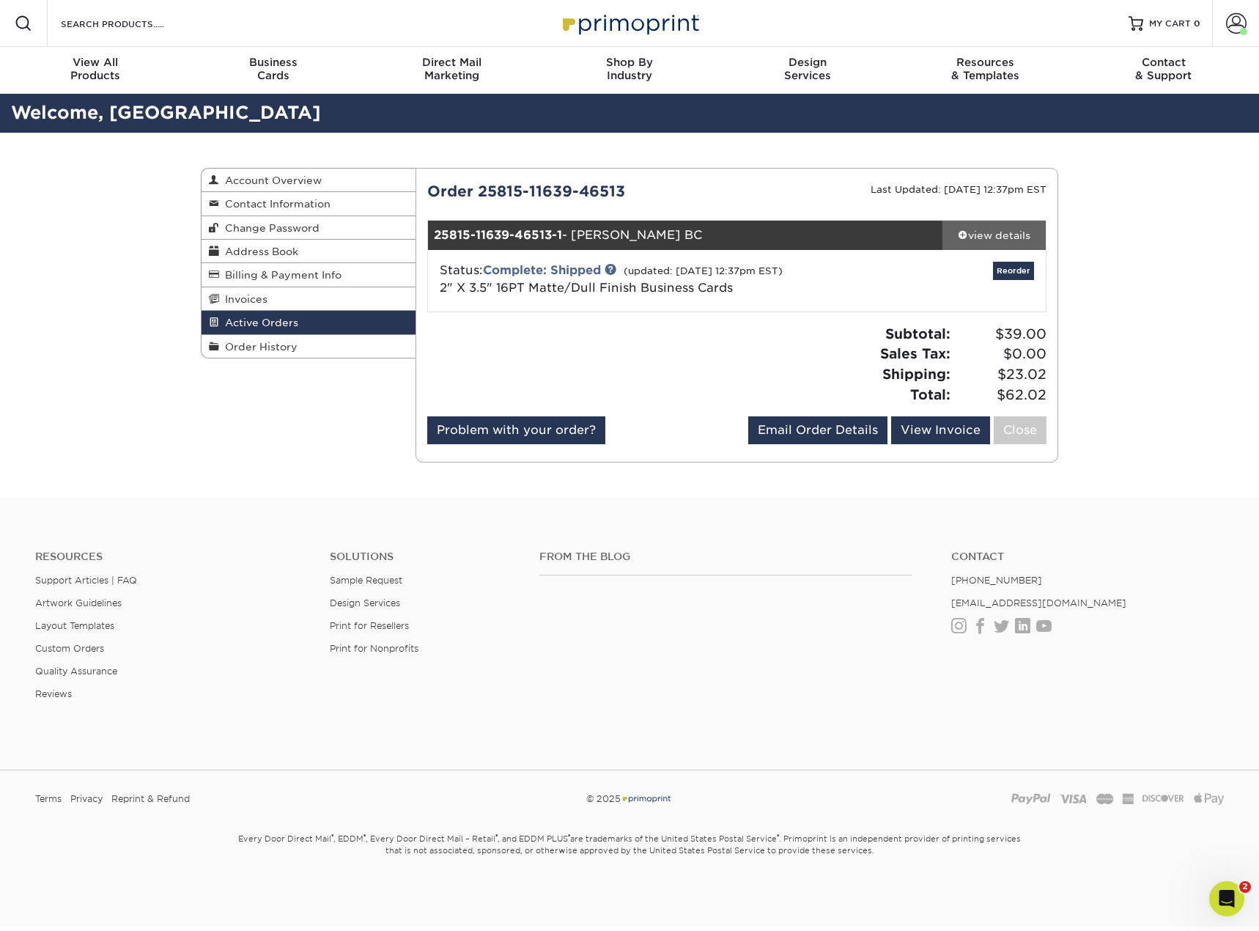
click at [1007, 237] on div "view details" at bounding box center [993, 235] width 103 height 15
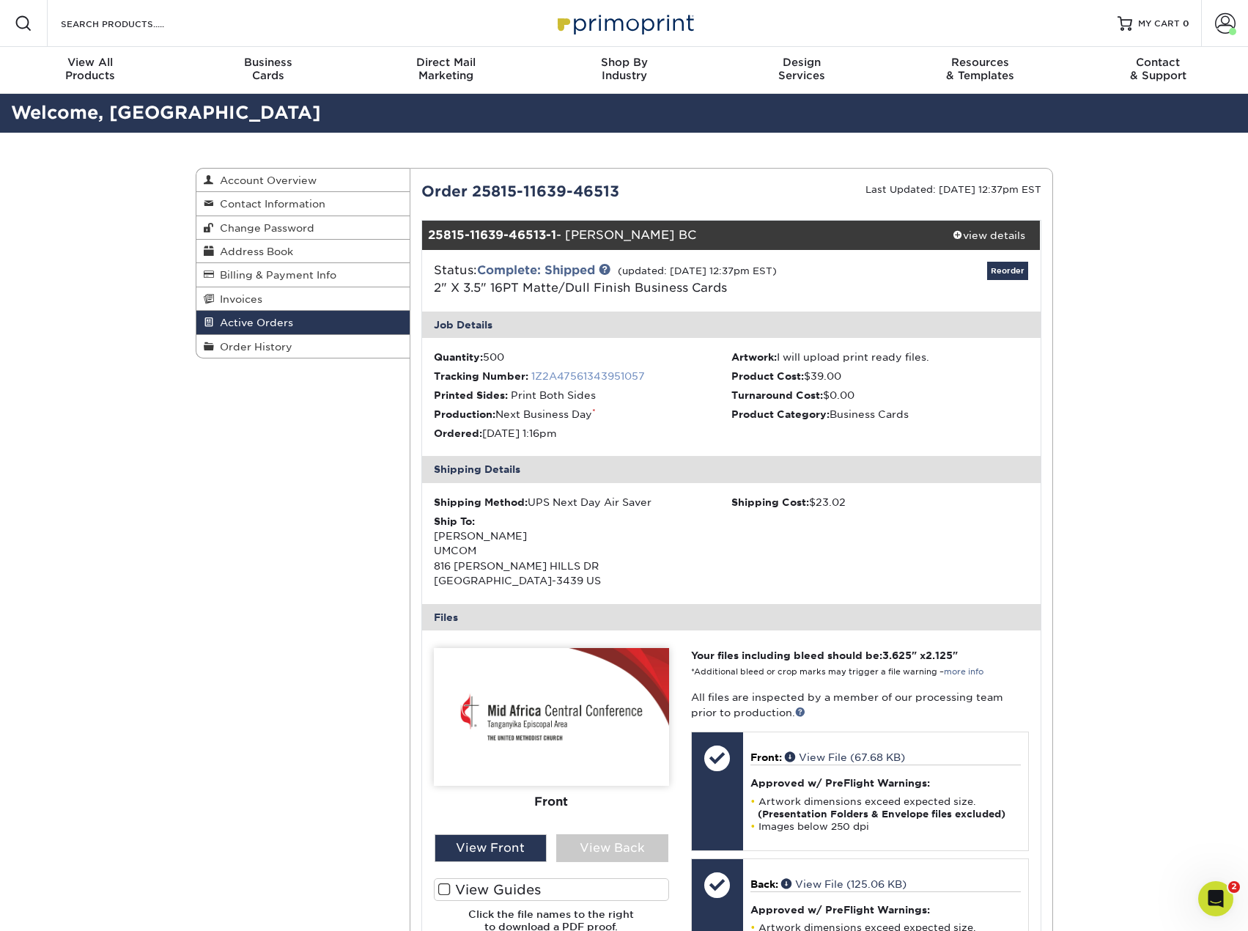
click at [591, 374] on link "1Z2A47561343951057" at bounding box center [588, 376] width 114 height 12
